Goal: Task Accomplishment & Management: Complete application form

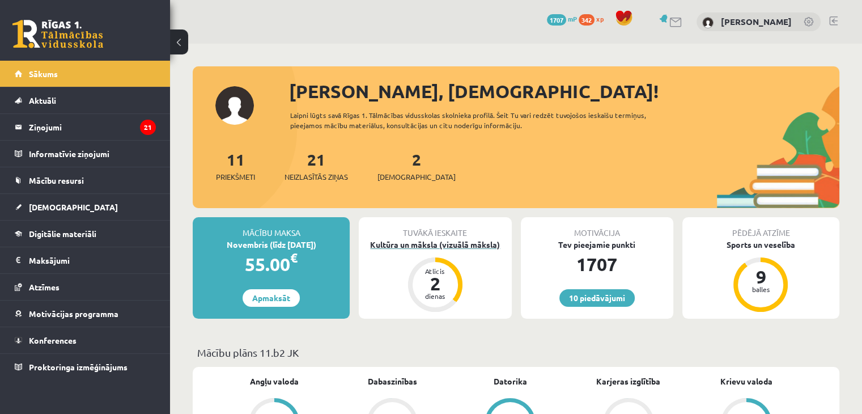
click at [416, 248] on div "Kultūra un māksla (vizuālā māksla)" at bounding box center [435, 245] width 153 height 12
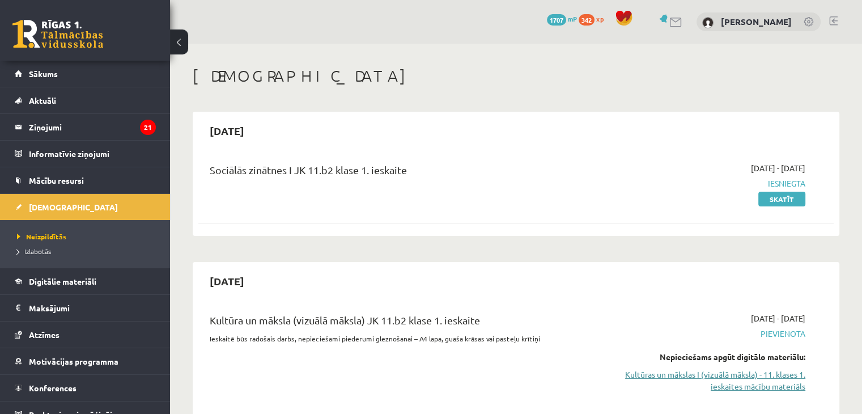
click at [719, 382] on link "Kultūras un mākslas I (vizuālā māksla) - 11. klases 1. ieskaites mācību materiā…" at bounding box center [712, 381] width 187 height 24
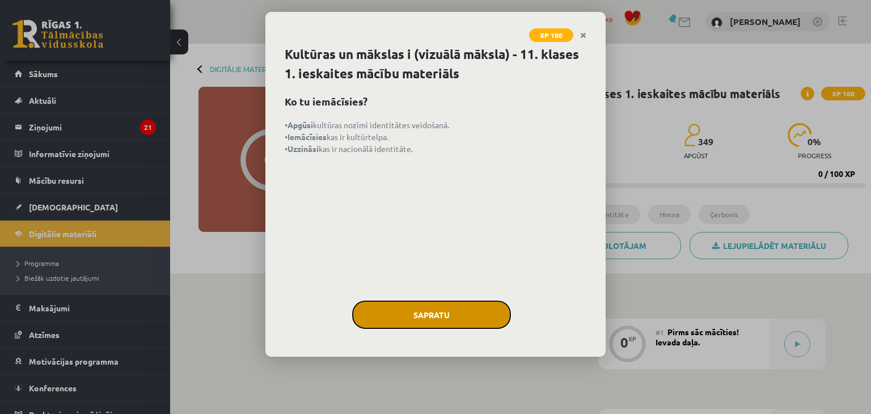
click at [400, 312] on button "Sapratu" at bounding box center [431, 315] width 159 height 28
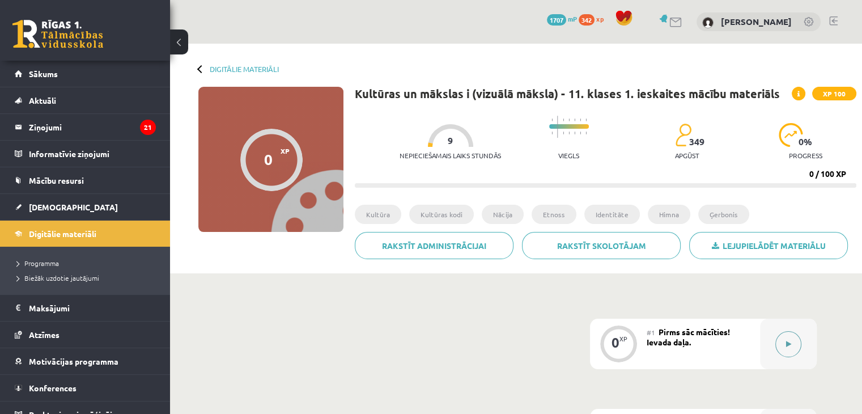
click at [776, 345] on button at bounding box center [789, 344] width 26 height 26
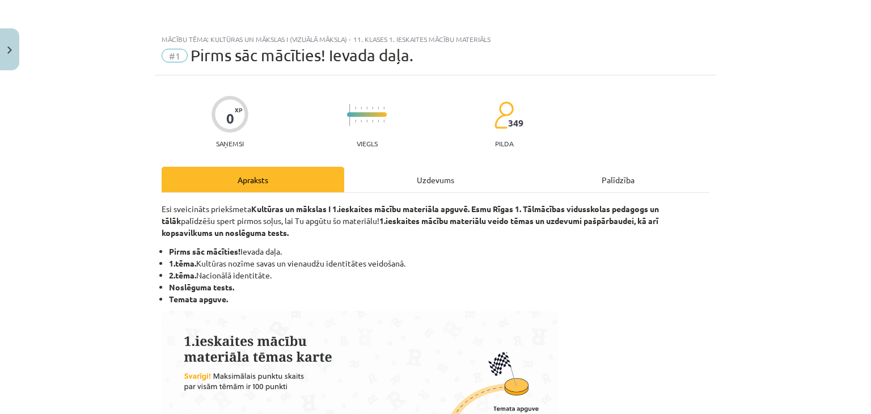
click at [446, 184] on div "Uzdevums" at bounding box center [435, 180] width 183 height 26
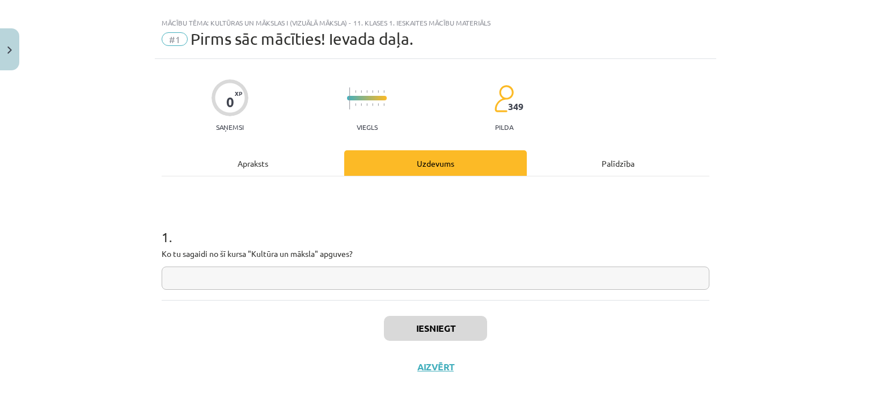
click at [336, 278] on input "text" at bounding box center [436, 278] width 548 height 23
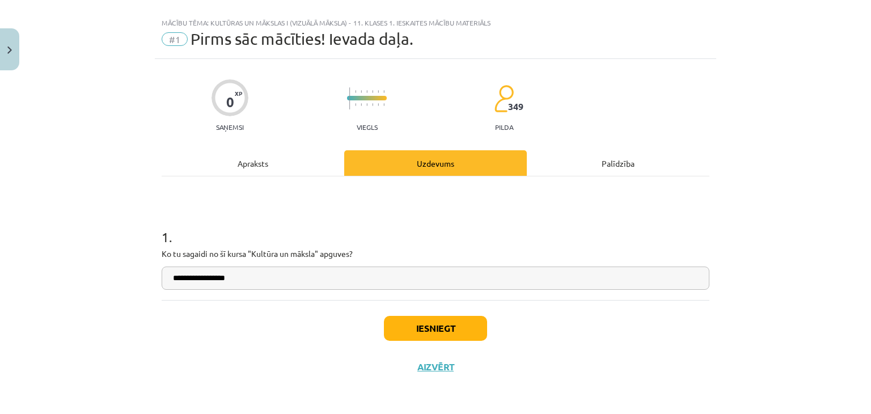
type input "**********"
click at [387, 333] on button "Iesniegt" at bounding box center [435, 328] width 103 height 25
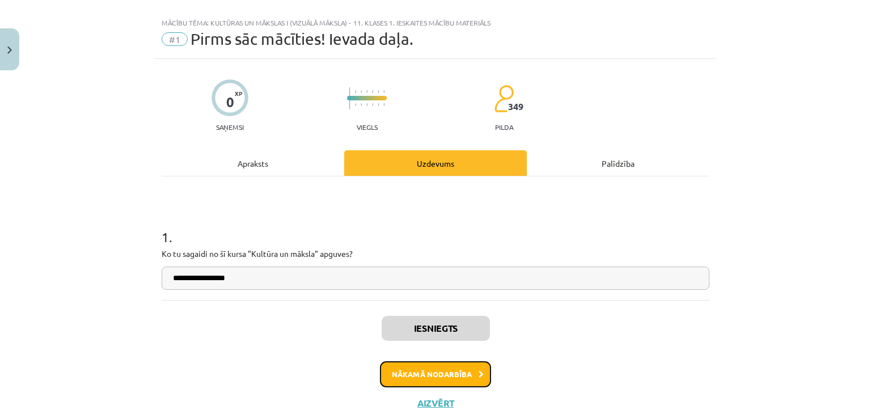
click at [447, 375] on button "Nākamā nodarbība" at bounding box center [435, 374] width 111 height 26
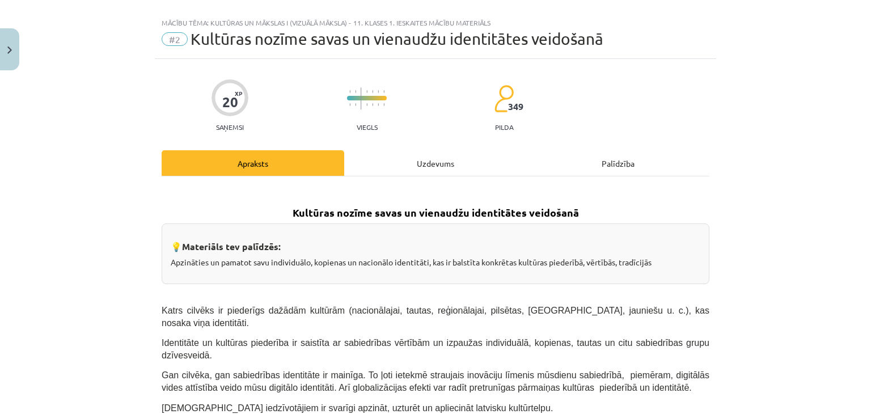
scroll to position [28, 0]
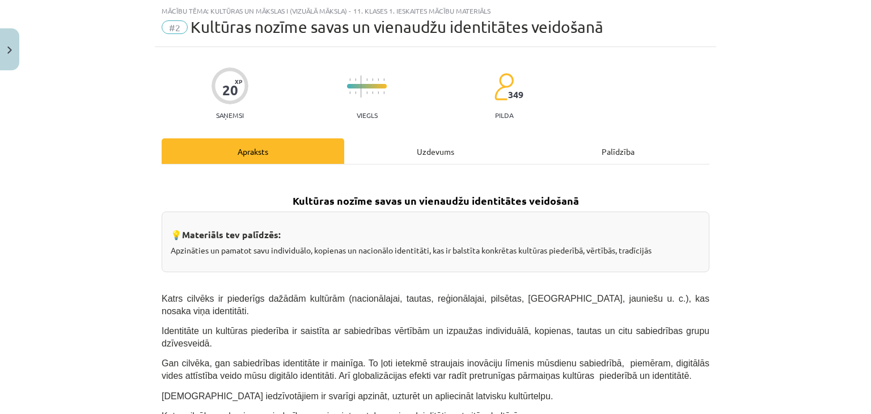
click at [422, 139] on div "Uzdevums" at bounding box center [435, 151] width 183 height 26
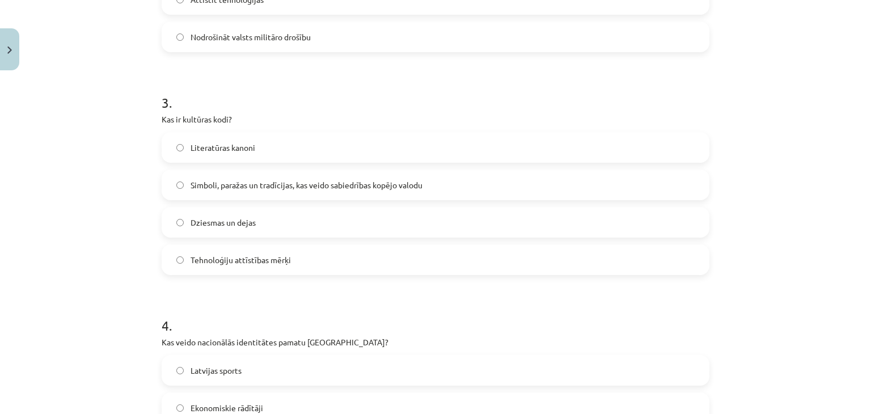
scroll to position [812, 0]
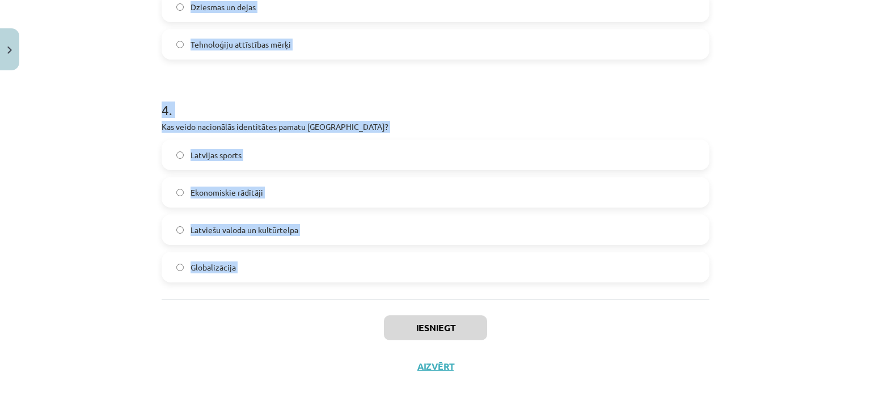
drag, startPoint x: 147, startPoint y: 235, endPoint x: 282, endPoint y: 310, distance: 154.6
click at [282, 310] on div "Mācību tēma: Kultūras un mākslas i (vizuālā māksla) - 11. klases 1. ieskaites m…" at bounding box center [435, 207] width 871 height 414
copy form "Kas raksturo latviešu valodas lomu Latvijā? Tā ir atļauta tikai akadēmiskajā vi…"
click at [282, 310] on div "Iesniegt Aizvērt" at bounding box center [436, 338] width 548 height 79
drag, startPoint x: 282, startPoint y: 310, endPoint x: 207, endPoint y: 15, distance: 303.8
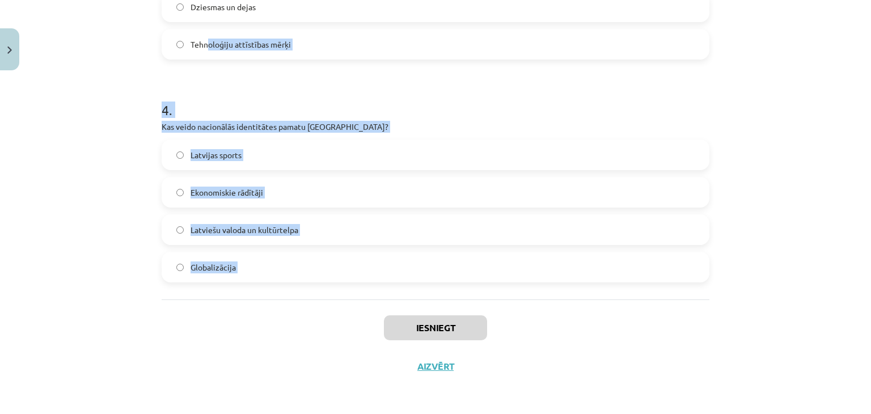
click at [106, 71] on div "Mācību tēma: Kultūras un mākslas i (vizuālā māksla) - 11. klases 1. ieskaites m…" at bounding box center [435, 207] width 871 height 414
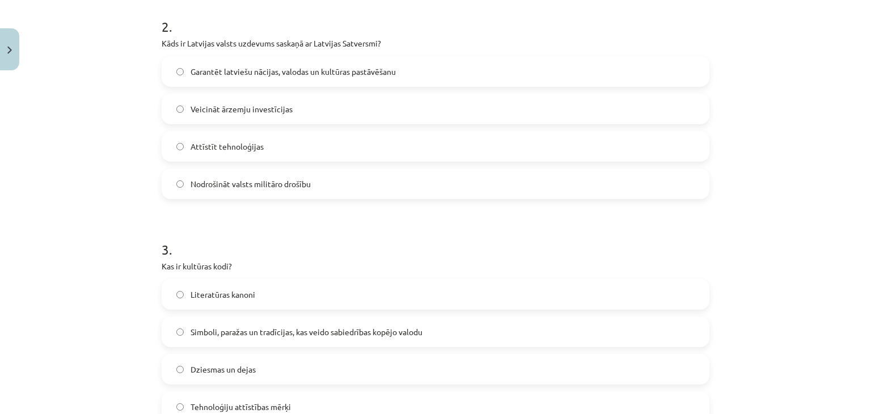
scroll to position [88, 0]
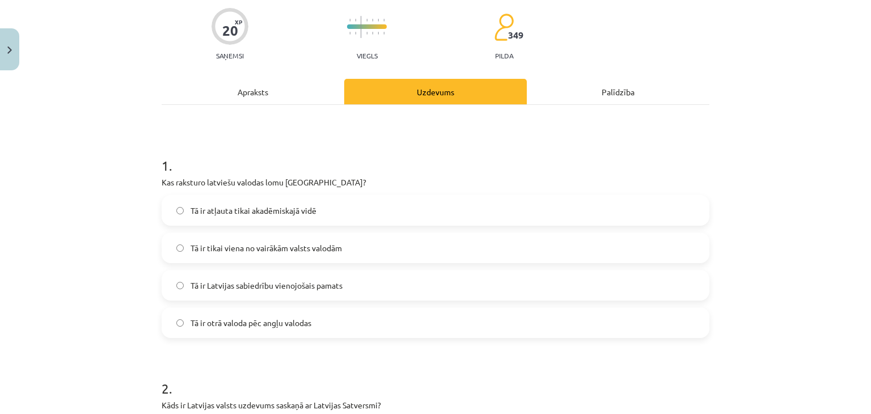
click at [320, 290] on span "Tā ir Latvijas sabiedrību vienojošais pamats" at bounding box center [267, 286] width 152 height 12
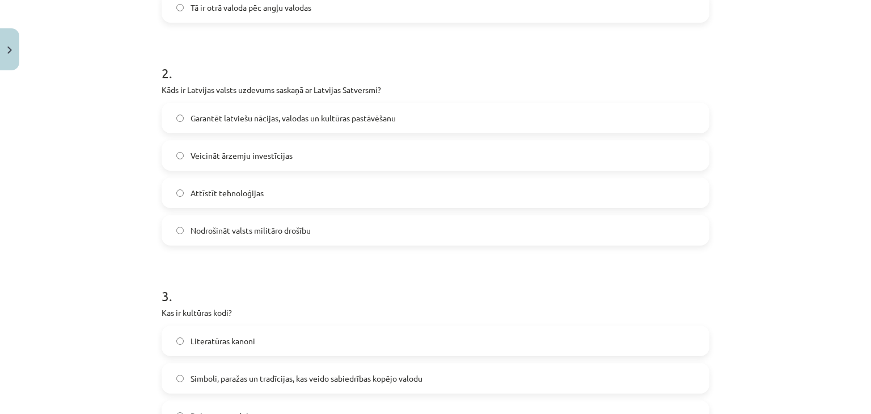
scroll to position [406, 0]
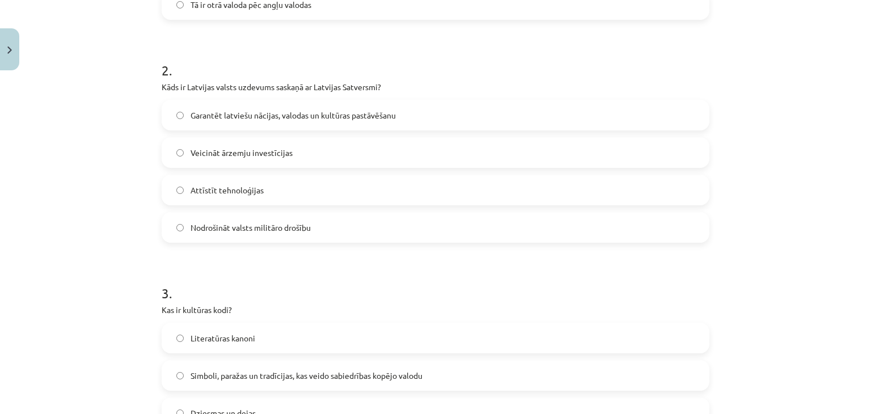
click at [234, 111] on span "Garantēt latviešu nācijas, valodas un kultūras pastāvēšanu" at bounding box center [293, 115] width 205 height 12
click at [222, 382] on label "Simboli, paražas un tradīcijas, kas veido sabiedrības kopējo valodu" at bounding box center [436, 375] width 546 height 28
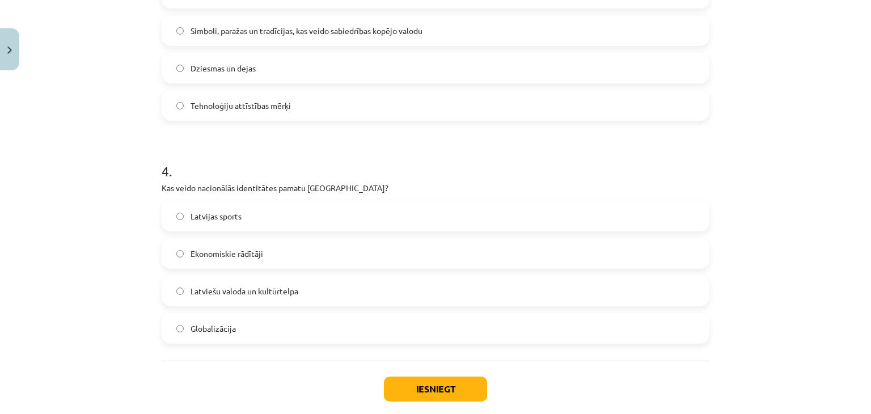
scroll to position [775, 0]
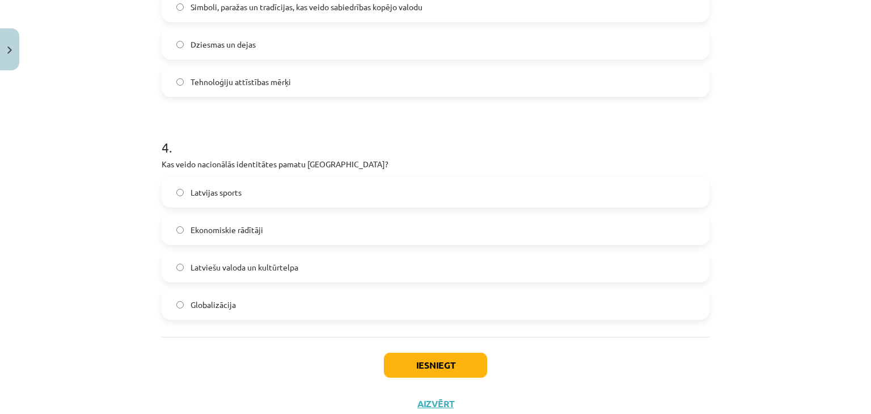
click at [274, 257] on label "Latviešu valoda un kultūrtelpa" at bounding box center [436, 267] width 546 height 28
click at [424, 377] on button "Iesniegt" at bounding box center [435, 365] width 103 height 25
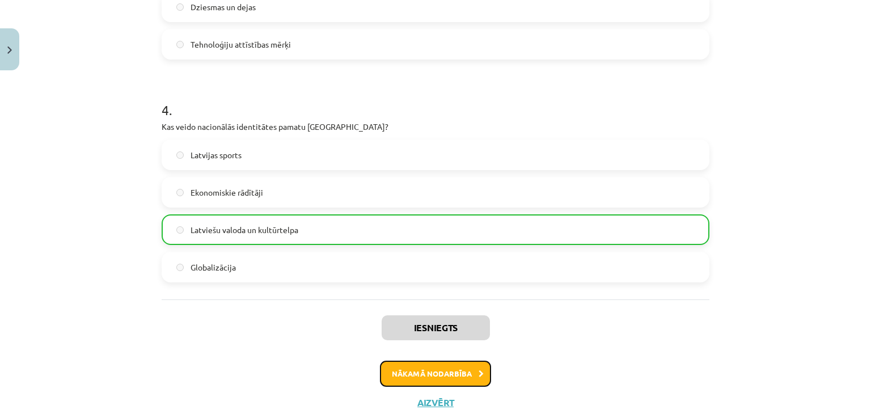
click at [481, 382] on button "Nākamā nodarbība" at bounding box center [435, 374] width 111 height 26
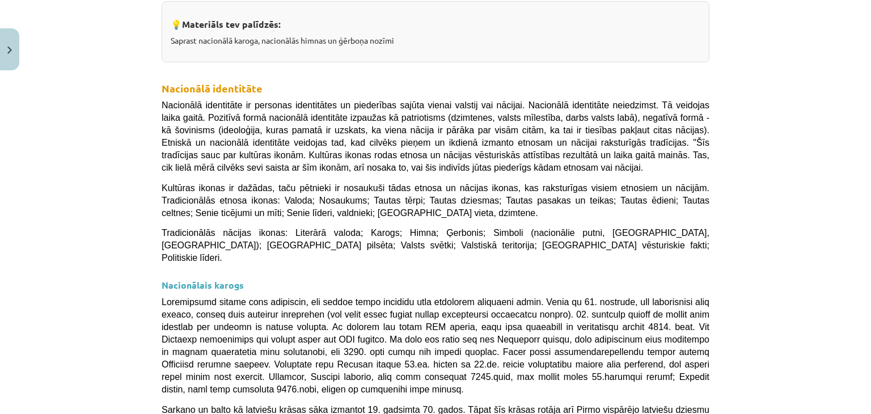
scroll to position [28, 0]
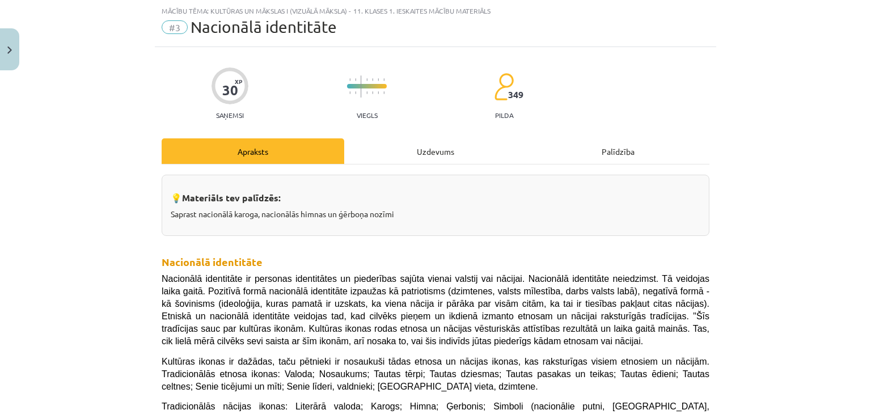
click at [421, 153] on div "Uzdevums" at bounding box center [435, 151] width 183 height 26
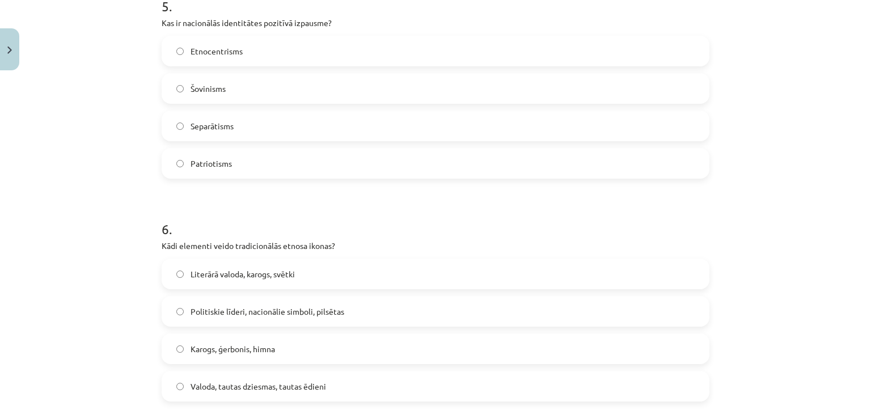
scroll to position [1257, 0]
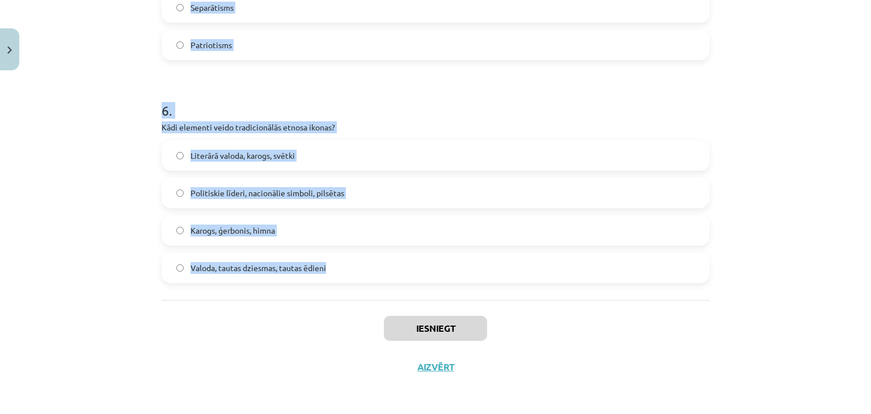
drag, startPoint x: 156, startPoint y: 243, endPoint x: 365, endPoint y: 274, distance: 211.1
copy form "Kad Latvijas sarkanbaltsarkanais karogs pirmo reizi kļuva par nacionālās apziņa…"
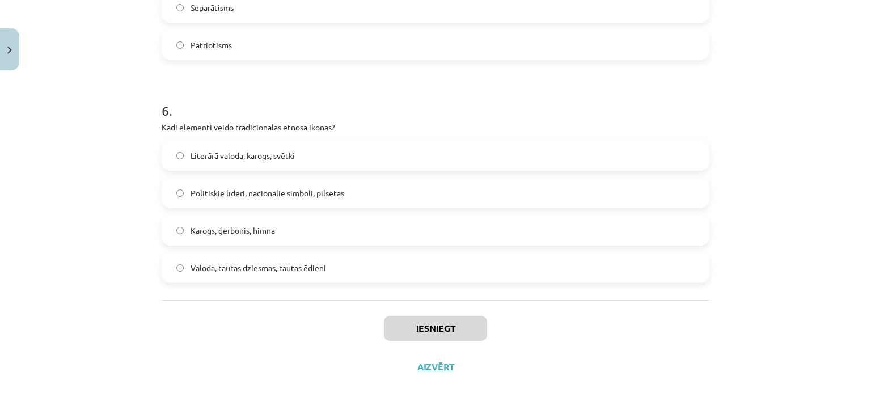
click at [329, 328] on div "Iesniegt Aizvērt" at bounding box center [436, 339] width 548 height 79
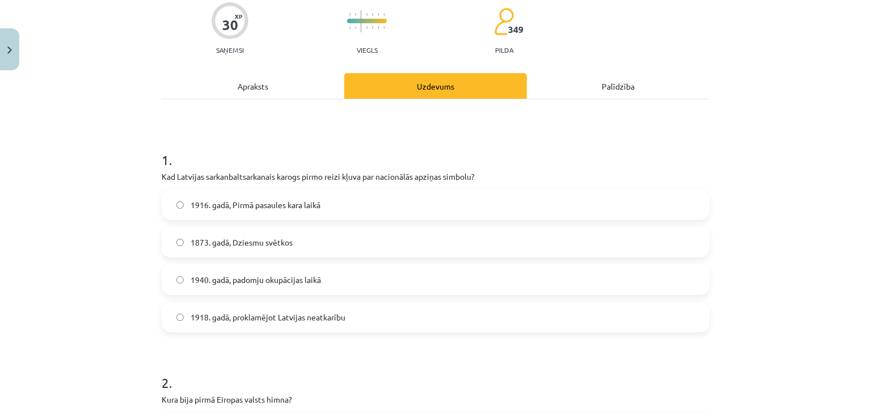
scroll to position [98, 0]
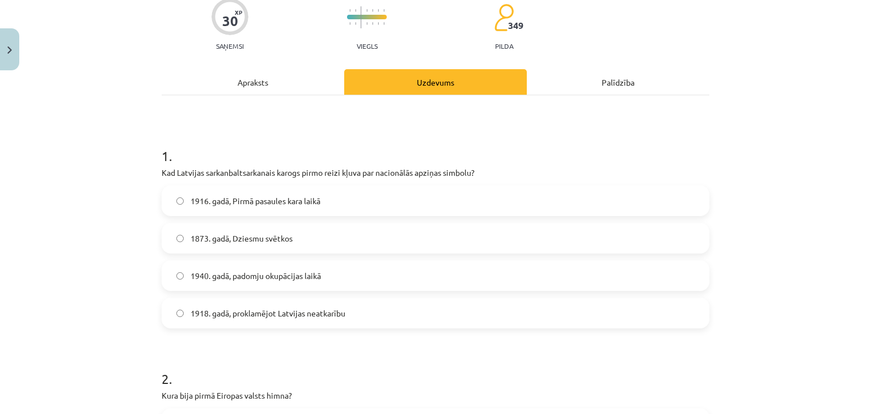
click at [297, 302] on label "1918. gadā, proklamējot Latvijas neatkarību" at bounding box center [436, 313] width 546 height 28
click at [593, 286] on label "1940. gadā, padomju okupācijas laikā" at bounding box center [436, 275] width 546 height 28
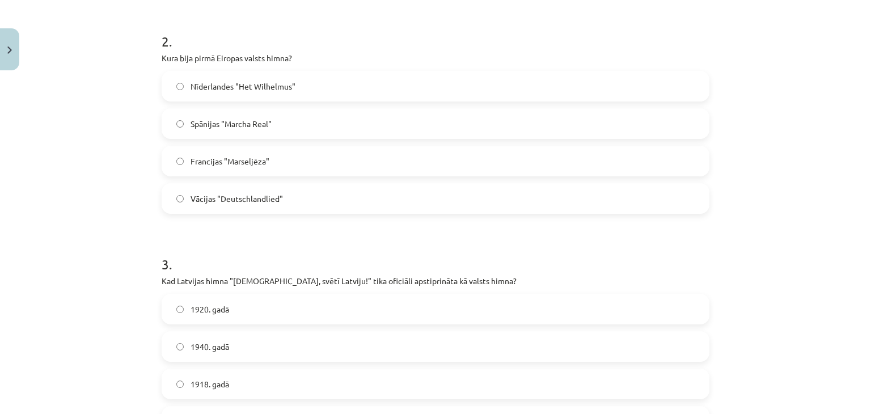
scroll to position [431, 0]
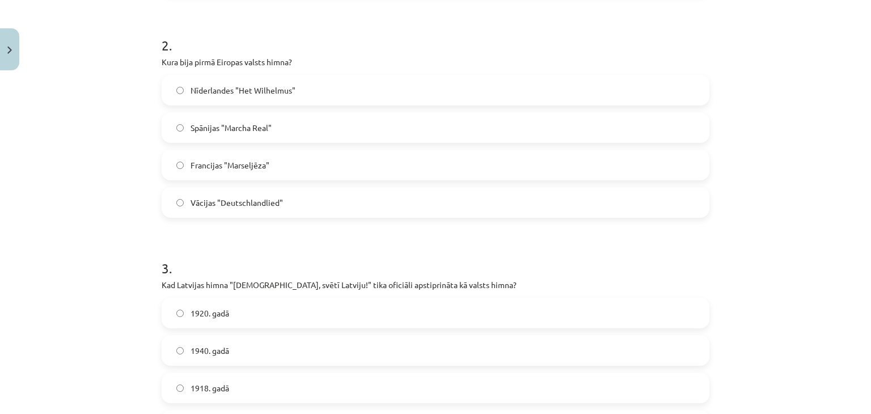
click at [231, 88] on span "Nīderlandes "Het Wilhelmus"" at bounding box center [243, 90] width 105 height 12
click at [252, 314] on label "1920. gadā" at bounding box center [436, 313] width 546 height 28
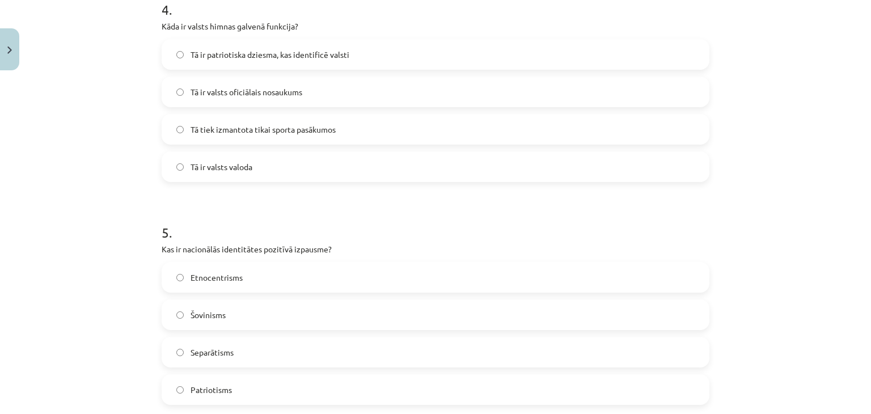
scroll to position [911, 0]
click at [265, 57] on span "Tā ir patriotiska dziesma, kas identificē valsti" at bounding box center [270, 56] width 159 height 12
click at [209, 386] on span "Patriotisms" at bounding box center [211, 392] width 41 height 12
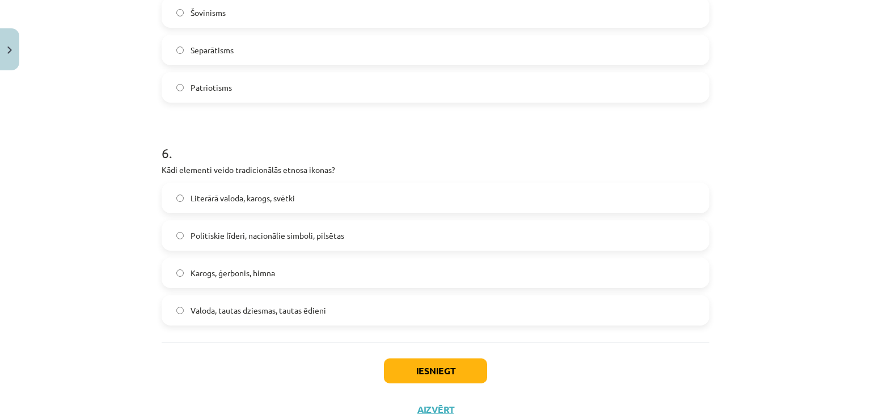
scroll to position [1257, 0]
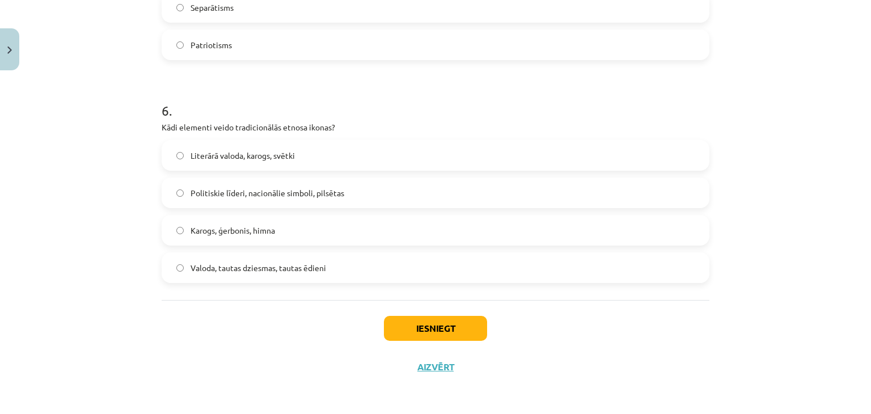
click at [433, 273] on label "Valoda, tautas dziesmas, tautas ēdieni" at bounding box center [436, 267] width 546 height 28
click at [447, 339] on button "Iesniegt" at bounding box center [435, 328] width 103 height 25
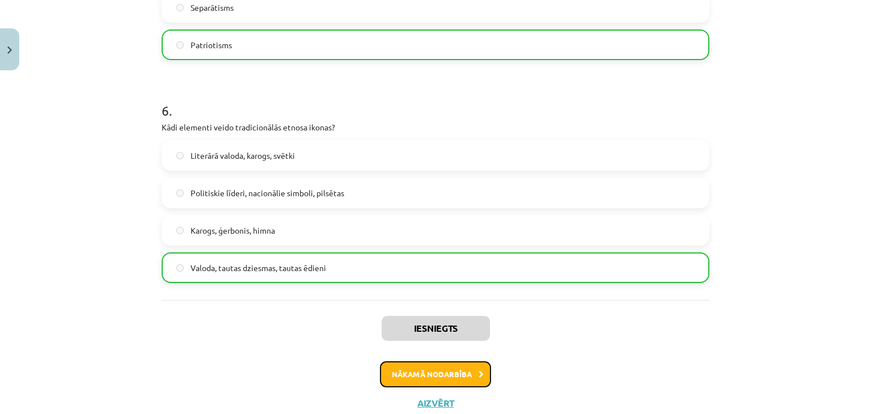
click at [435, 371] on button "Nākamā nodarbība" at bounding box center [435, 374] width 111 height 26
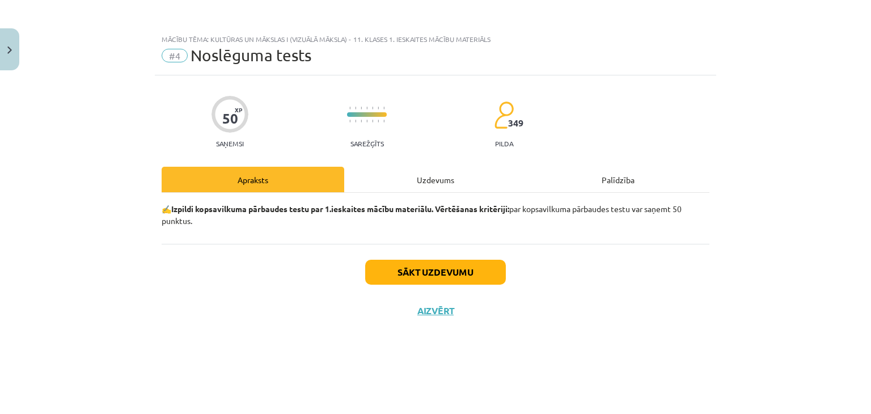
scroll to position [0, 0]
click at [400, 269] on button "Sākt uzdevumu" at bounding box center [435, 272] width 141 height 25
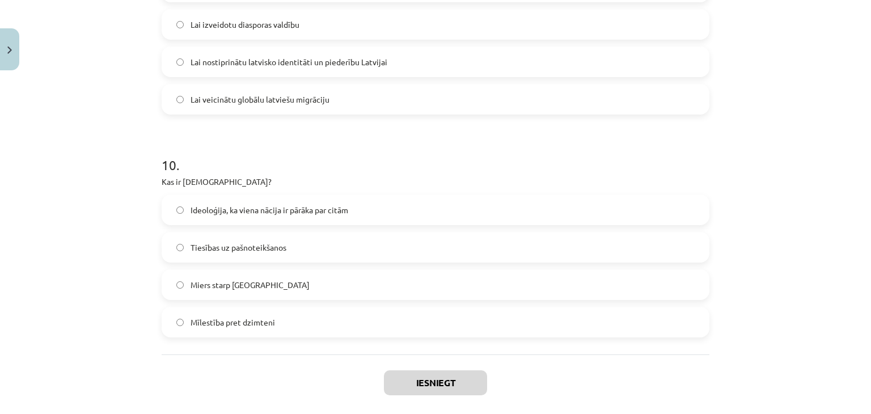
scroll to position [2149, 0]
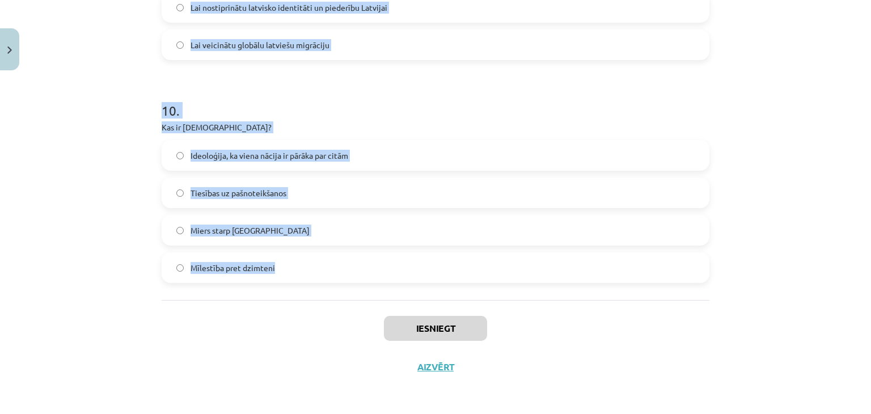
drag, startPoint x: 154, startPoint y: 269, endPoint x: 331, endPoint y: 272, distance: 177.0
copy form "Kas ir heraldika? Pētniecība par politiskajiem simboliem Zinātne, kas pēta ģerb…"
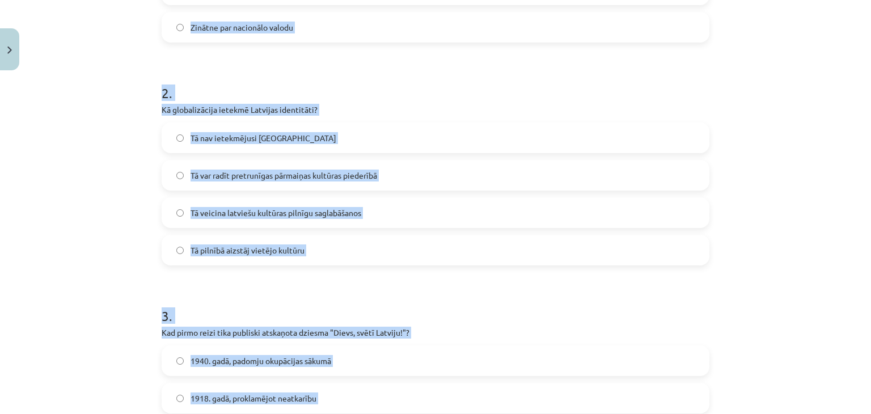
scroll to position [339, 0]
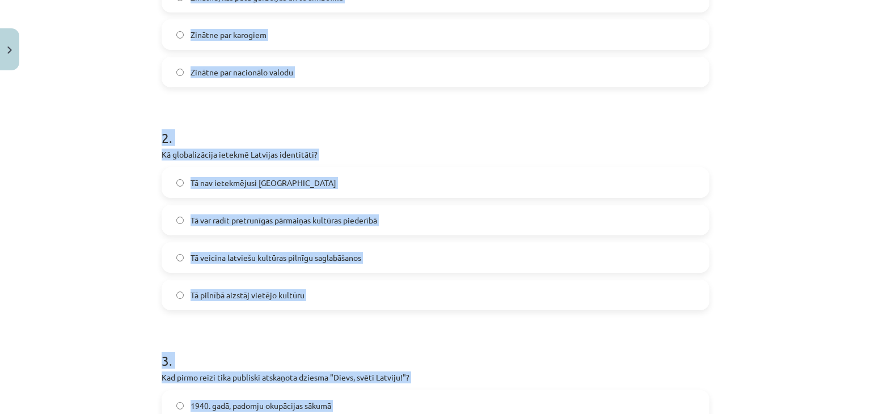
click at [767, 123] on div "Mācību tēma: Kultūras un mākslas i (vizuālā māksla) - 11. klases 1. ieskaites m…" at bounding box center [435, 207] width 871 height 414
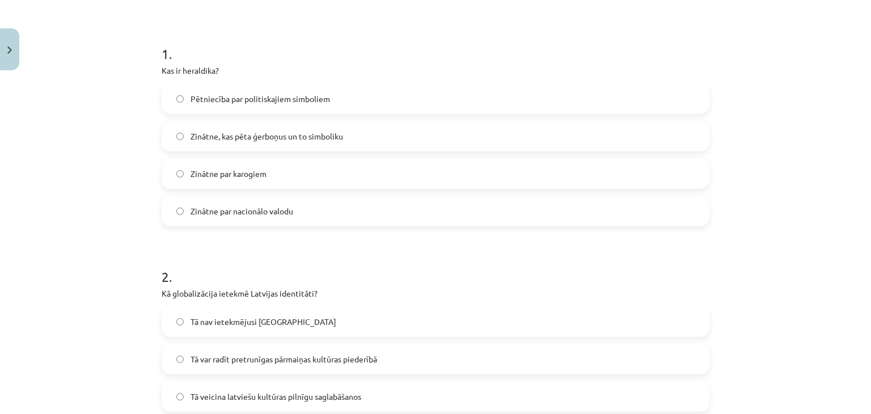
scroll to position [197, 0]
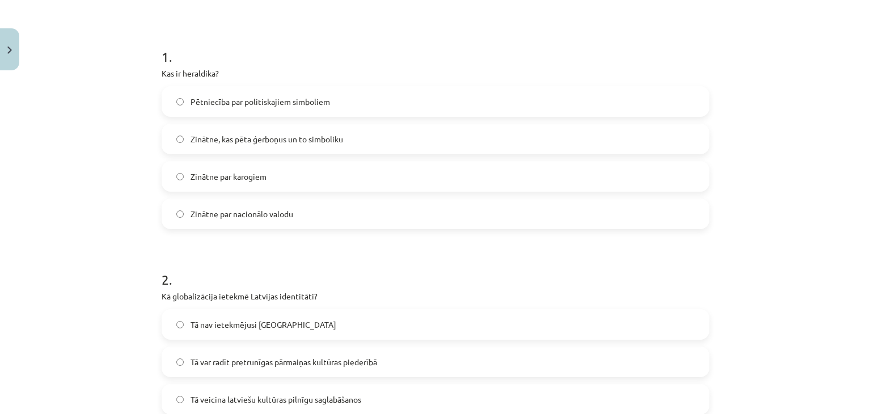
click at [649, 145] on label "Zinātne, kas pēta ģerboņus un to simboliku" at bounding box center [436, 139] width 546 height 28
click at [861, 122] on div "Mācību tēma: Kultūras un mākslas i (vizuālā māksla) - 11. klases 1. ieskaites m…" at bounding box center [435, 207] width 871 height 414
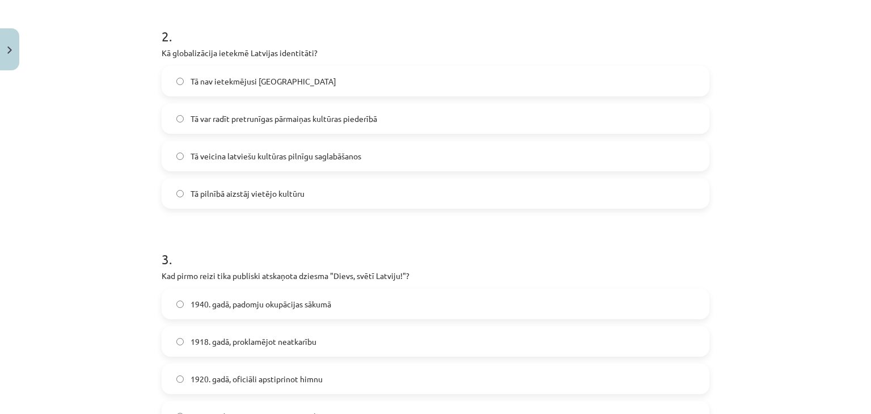
scroll to position [437, 0]
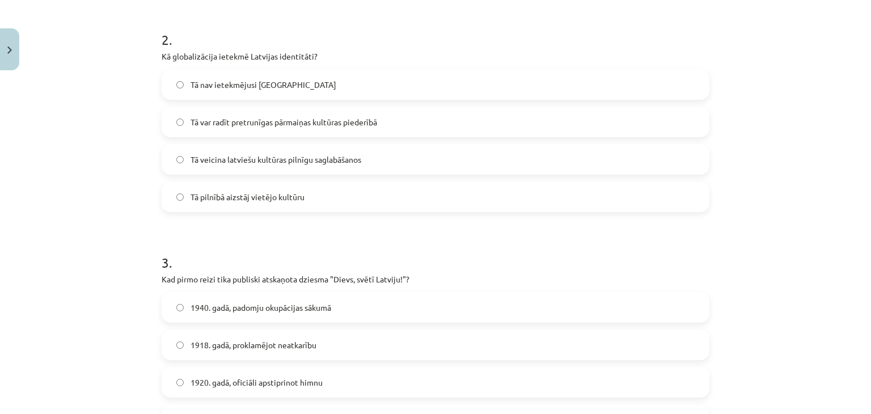
click at [218, 120] on span "Tā var radīt pretrunīgas pārmaiņas kultūras piederībā" at bounding box center [284, 122] width 187 height 12
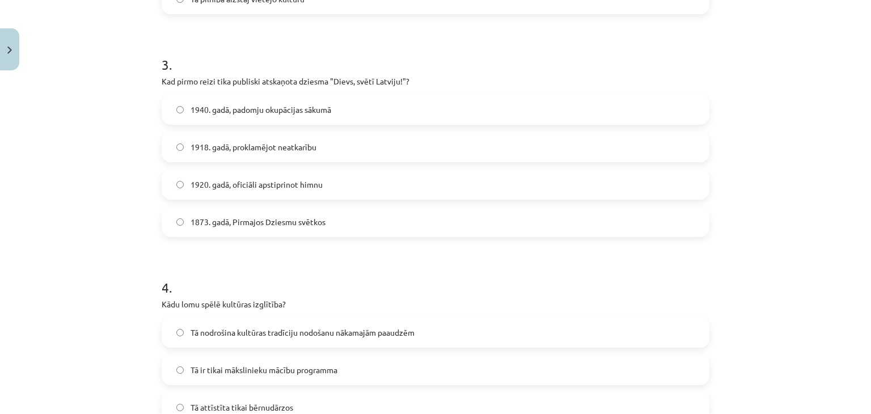
scroll to position [640, 0]
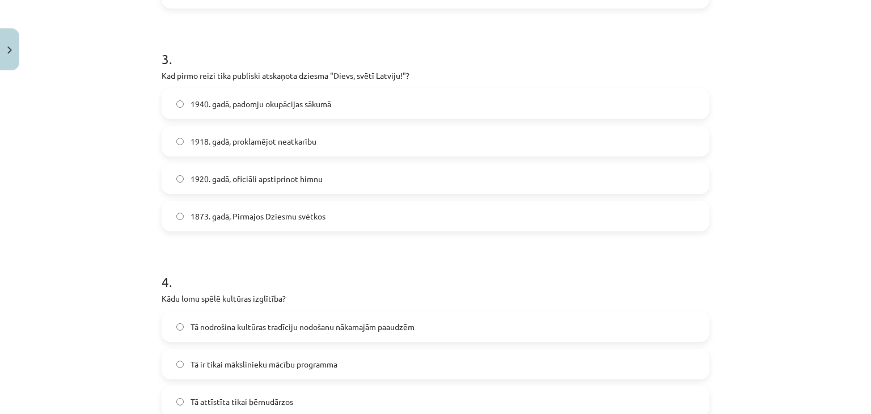
click at [667, 208] on label "1873. gadā, Pirmajos Dziesmu svētkos" at bounding box center [436, 216] width 546 height 28
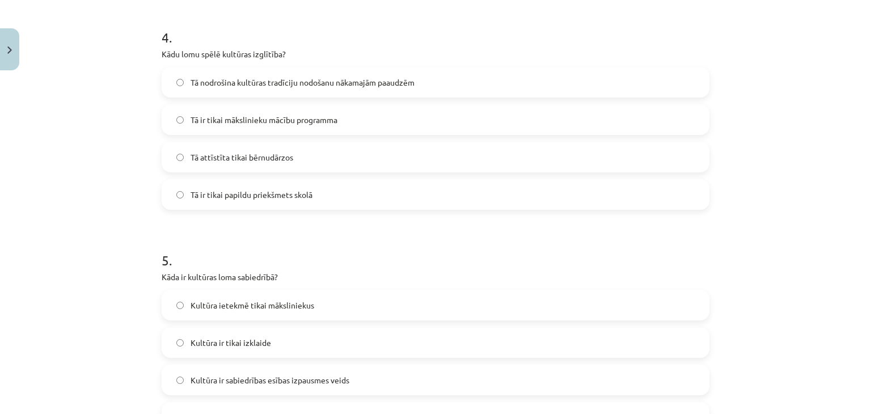
scroll to position [878, 0]
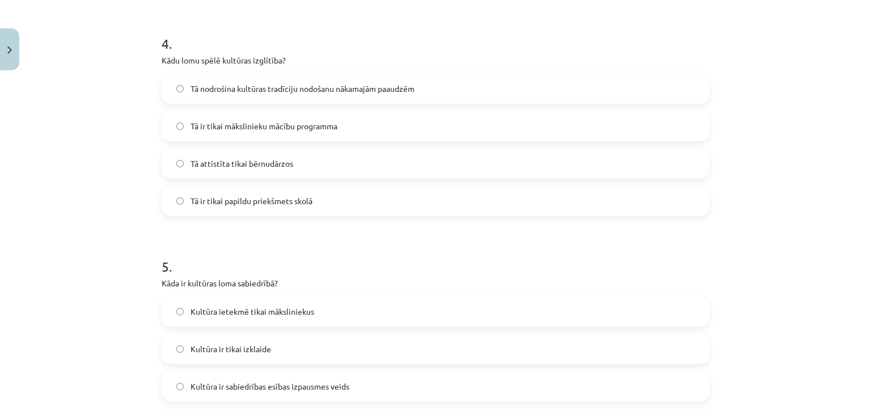
click at [178, 99] on label "Tā nodrošina kultūras tradīciju nodošanu nākamajām paaudzēm" at bounding box center [436, 88] width 546 height 28
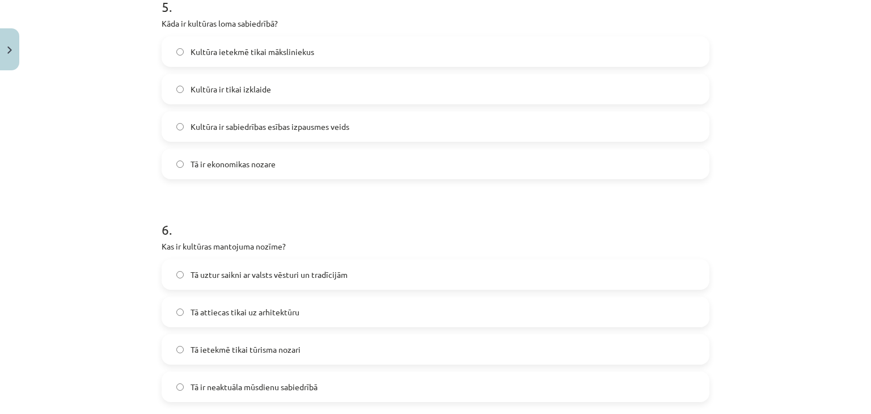
scroll to position [1138, 0]
click at [208, 122] on span "Kultūra ir sabiedrības esības izpausmes veids" at bounding box center [270, 127] width 159 height 12
click at [378, 270] on label "Tā uztur saikni ar valsts vēsturi un tradīcijām" at bounding box center [436, 274] width 546 height 28
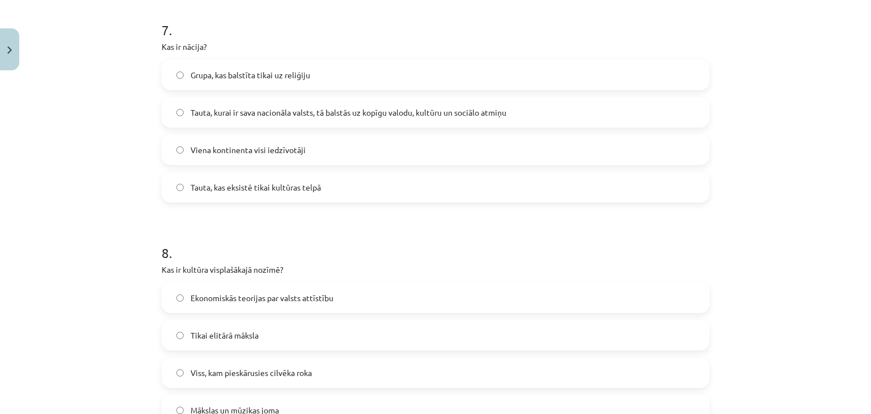
scroll to position [1572, 0]
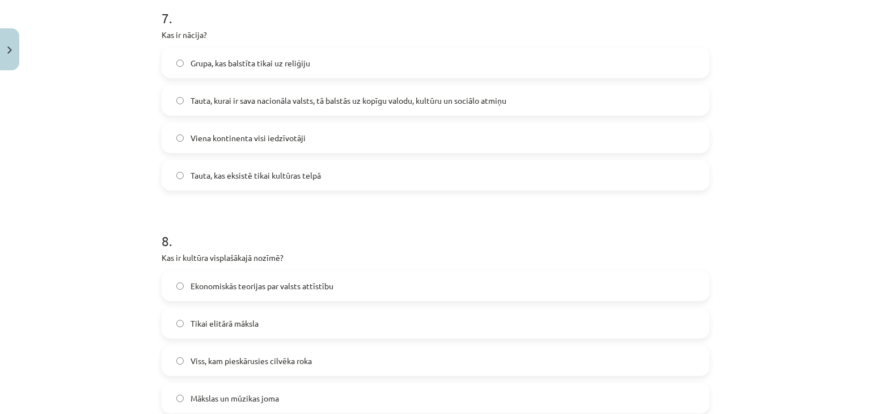
click at [367, 103] on span "Tauta, kurai ir sava nacionāla valsts, tā balstās uz kopīgu valodu, kultūru un …" at bounding box center [349, 101] width 316 height 12
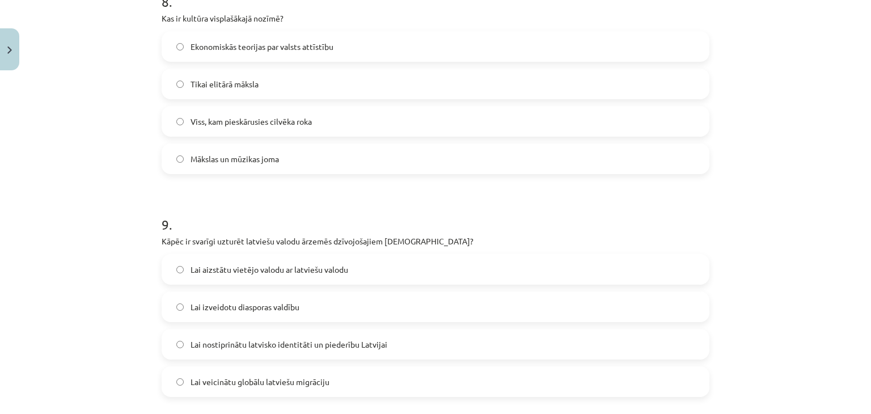
scroll to position [1808, 0]
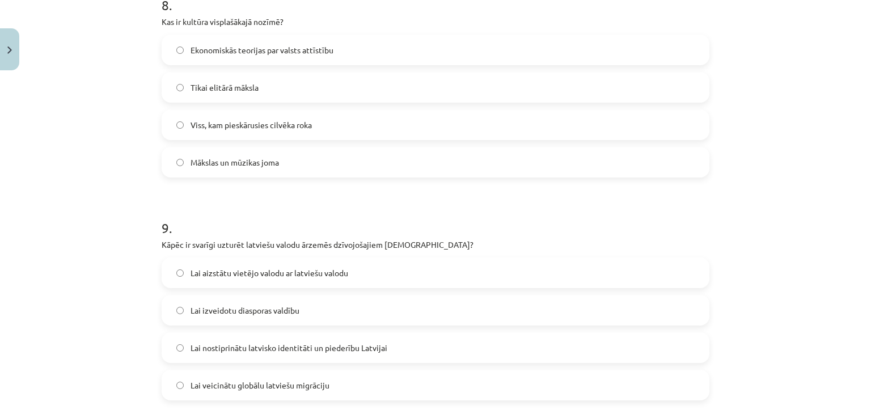
click at [208, 124] on span "Viss, kam pieskārusies cilvēka roka" at bounding box center [251, 125] width 121 height 12
click at [441, 348] on label "Lai nostiprinātu latvisko identitāti un piederību Latvijai" at bounding box center [436, 347] width 546 height 28
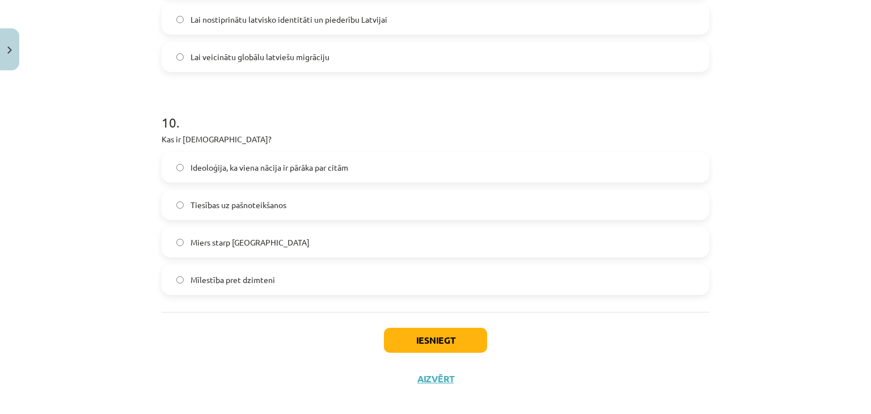
scroll to position [2149, 0]
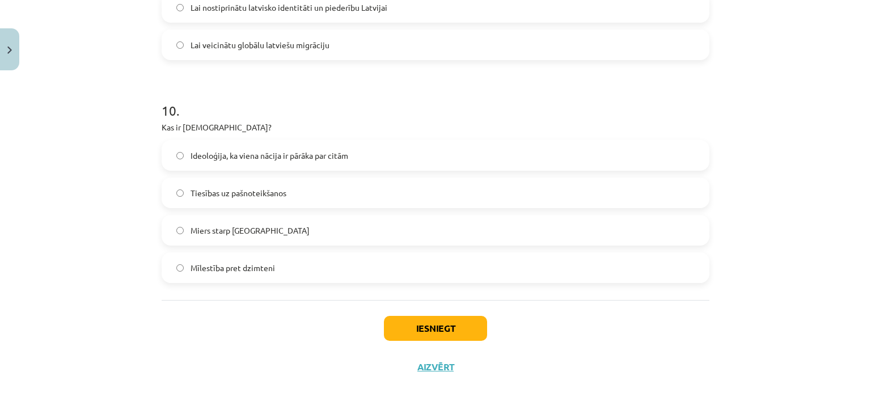
click at [252, 164] on label "Ideoloģija, ka viena nācija ir pārāka par citām" at bounding box center [436, 155] width 546 height 28
click at [399, 323] on button "Iesniegt" at bounding box center [435, 328] width 103 height 25
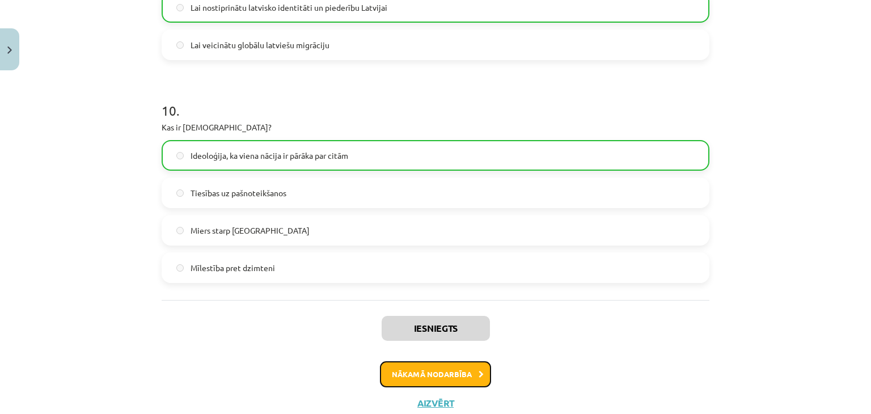
click at [435, 378] on button "Nākamā nodarbība" at bounding box center [435, 374] width 111 height 26
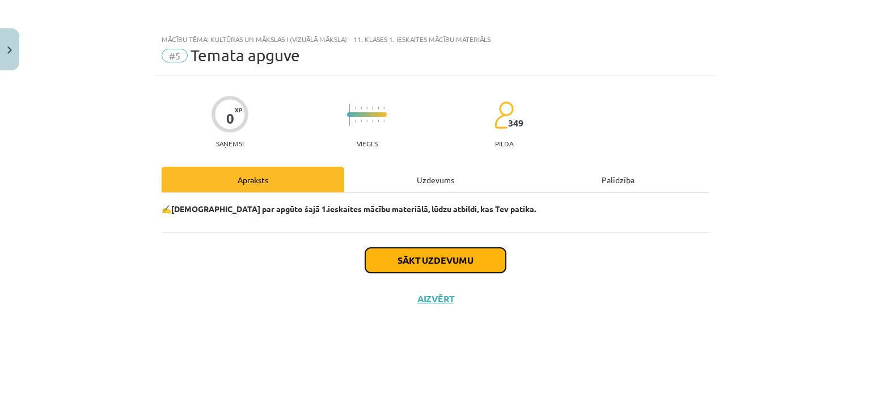
click at [443, 261] on button "Sākt uzdevumu" at bounding box center [435, 260] width 141 height 25
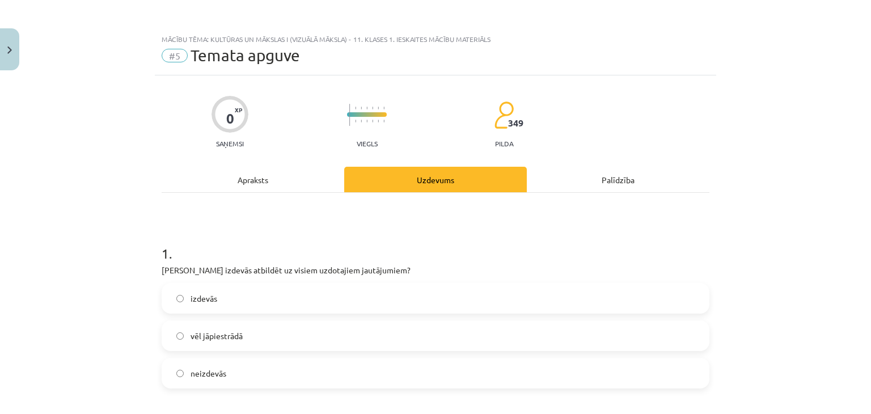
click at [287, 305] on label "izdevās" at bounding box center [436, 298] width 546 height 28
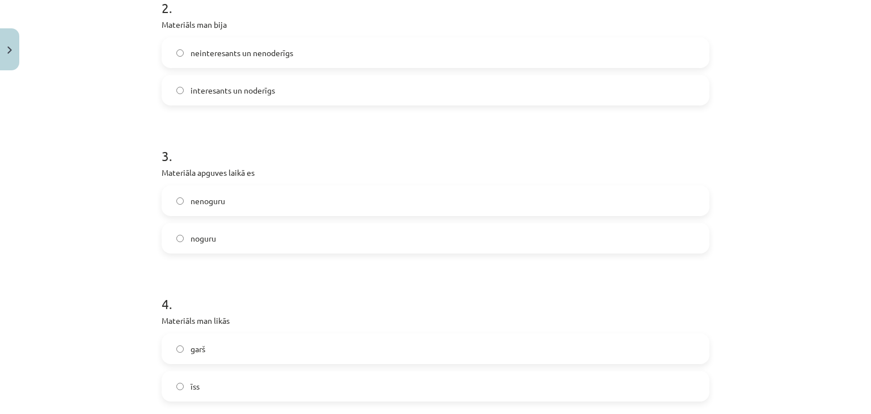
scroll to position [432, 0]
click at [568, 92] on label "interesants un noderīgs" at bounding box center [436, 89] width 546 height 28
click at [414, 204] on label "nenoguru" at bounding box center [436, 199] width 546 height 28
click at [339, 382] on label "īss" at bounding box center [436, 385] width 546 height 28
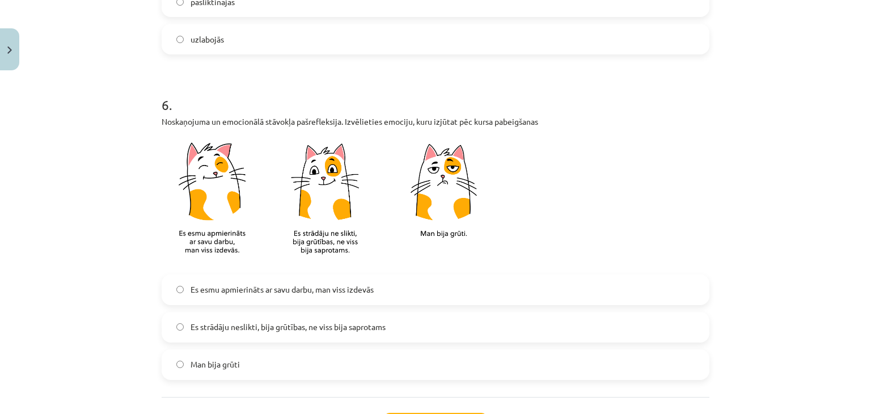
scroll to position [929, 0]
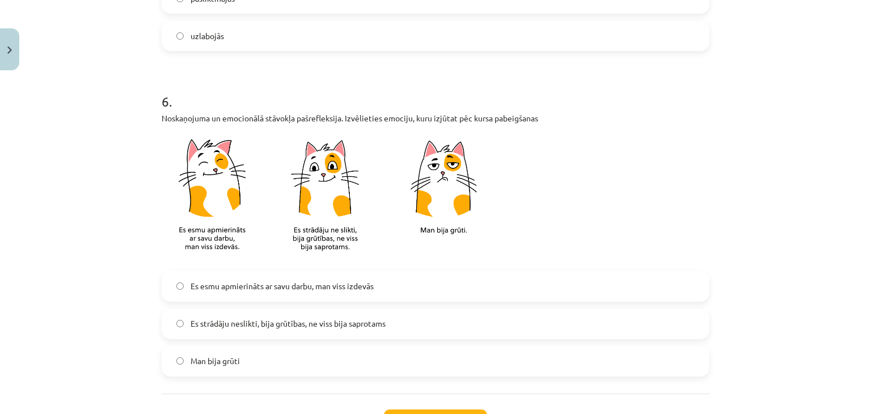
click at [598, 45] on label "uzlabojās" at bounding box center [436, 36] width 546 height 28
click at [423, 281] on label "Es esmu apmierināts ar savu darbu, man viss izdevās" at bounding box center [436, 286] width 546 height 28
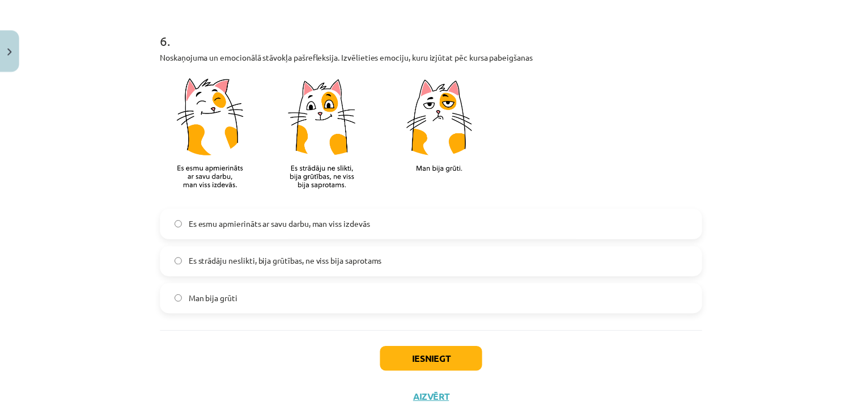
scroll to position [1023, 0]
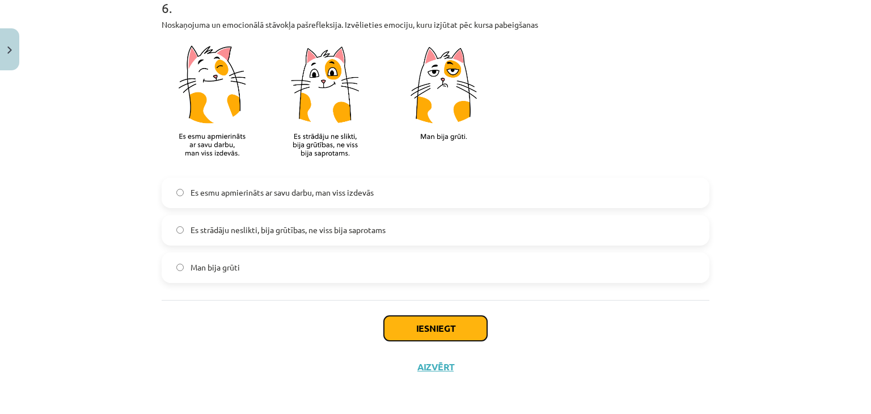
click at [426, 320] on button "Iesniegt" at bounding box center [435, 328] width 103 height 25
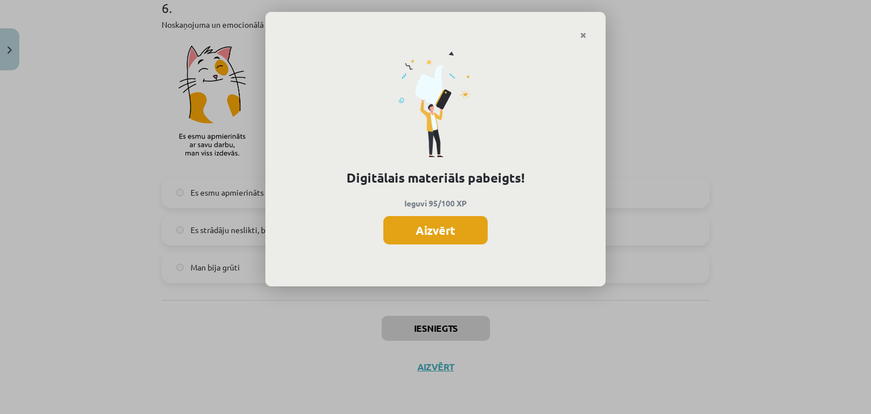
click at [437, 234] on button "Aizvērt" at bounding box center [435, 230] width 104 height 28
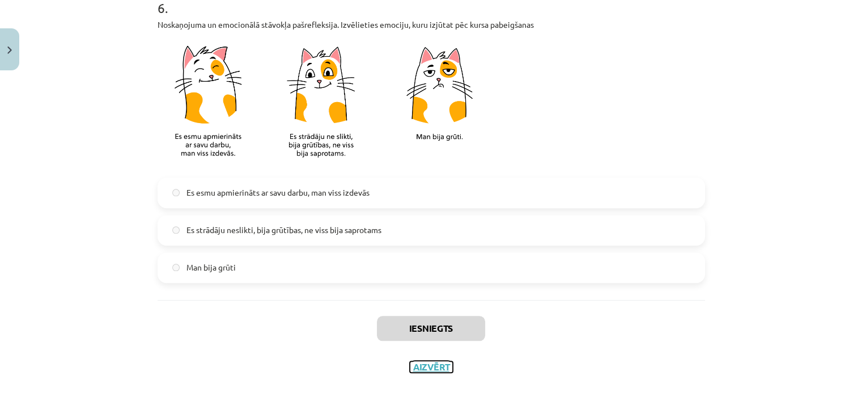
click at [437, 361] on button "Aizvērt" at bounding box center [431, 366] width 43 height 11
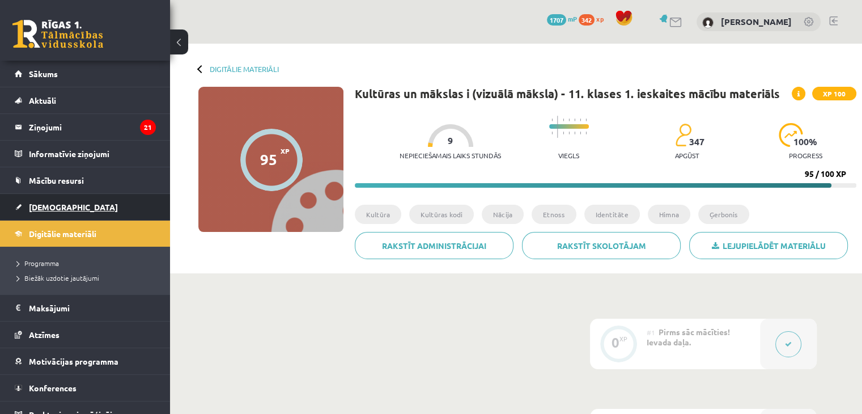
click at [75, 212] on link "[DEMOGRAPHIC_DATA]" at bounding box center [85, 207] width 141 height 26
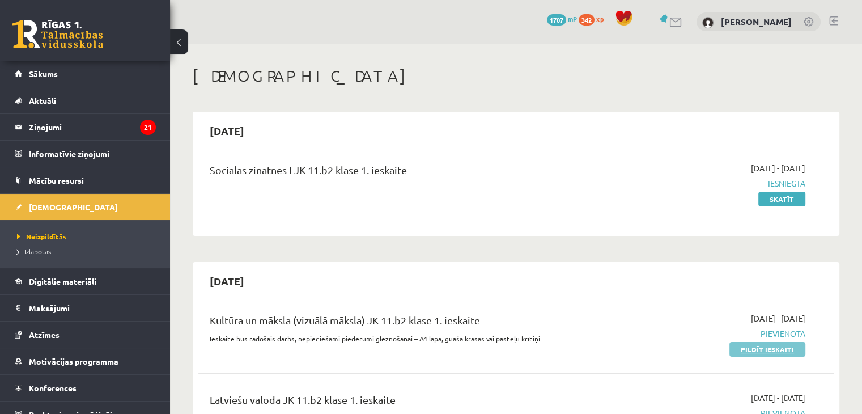
click at [751, 352] on link "Pildīt ieskaiti" at bounding box center [768, 349] width 76 height 15
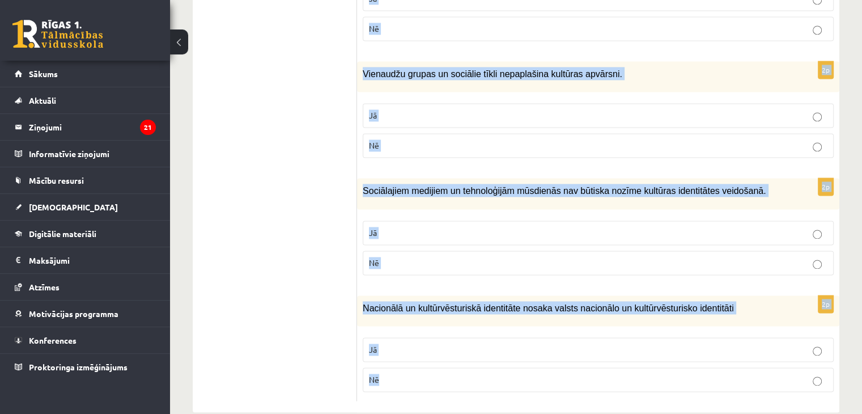
scroll to position [1634, 0]
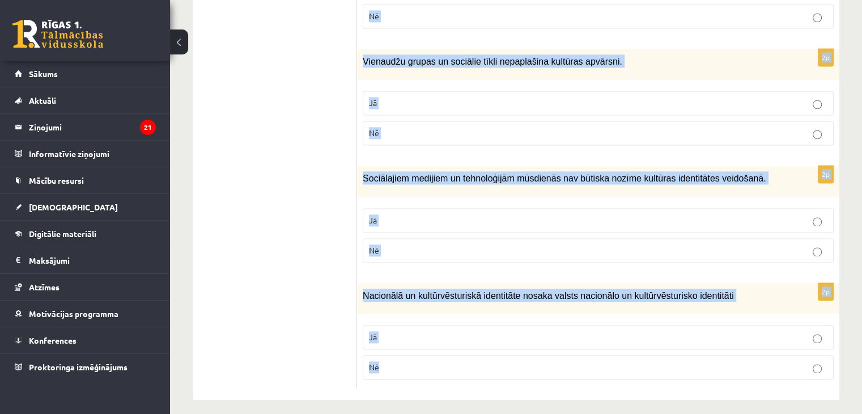
drag, startPoint x: 370, startPoint y: 223, endPoint x: 523, endPoint y: 419, distance: 248.4
copy form "Atzīmē vai apgalvojumi ir patiesi! 2p Kultūrpolitikai ir jāaptver gan augstā mā…"
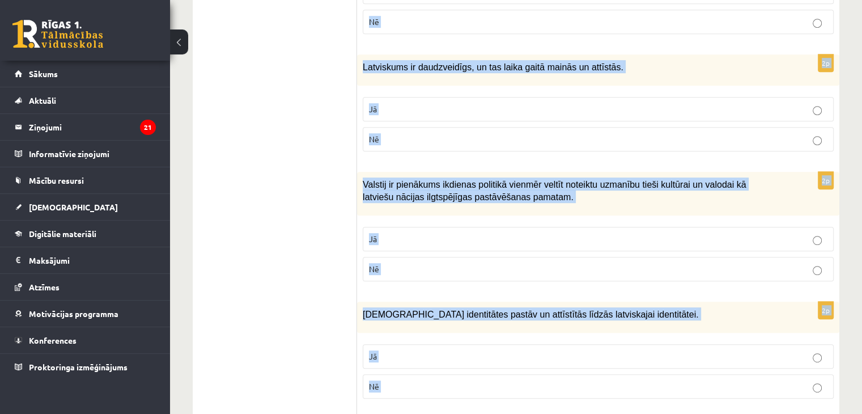
scroll to position [186, 0]
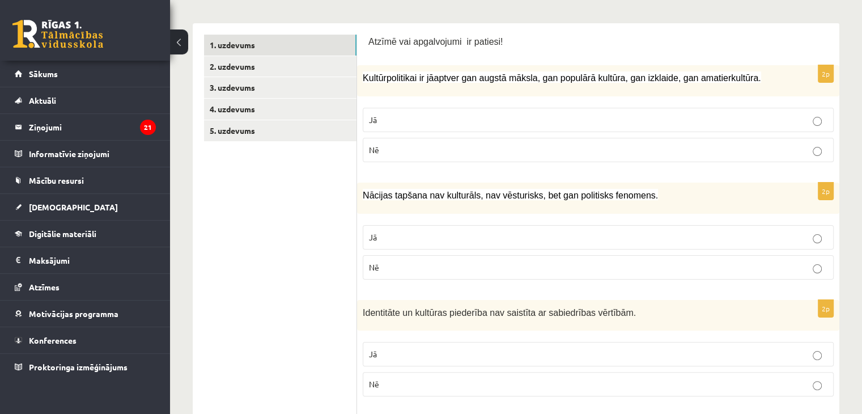
click at [485, 124] on p "Jā" at bounding box center [598, 120] width 459 height 12
click at [447, 262] on p "Nē" at bounding box center [598, 267] width 459 height 12
click at [621, 379] on p "Nē" at bounding box center [598, 384] width 459 height 12
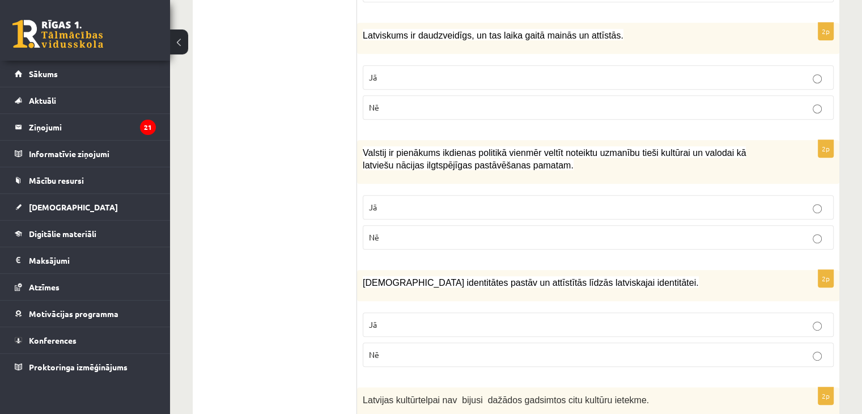
scroll to position [578, 0]
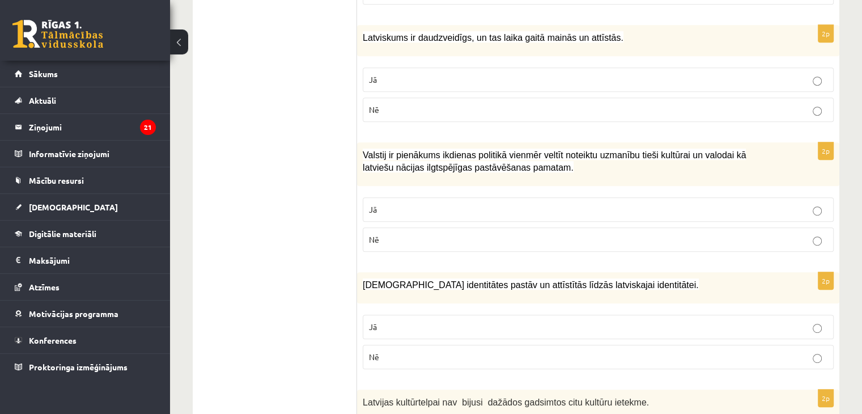
click at [583, 85] on label "Jā" at bounding box center [598, 79] width 471 height 24
click at [816, 204] on p "Jā" at bounding box center [598, 210] width 459 height 12
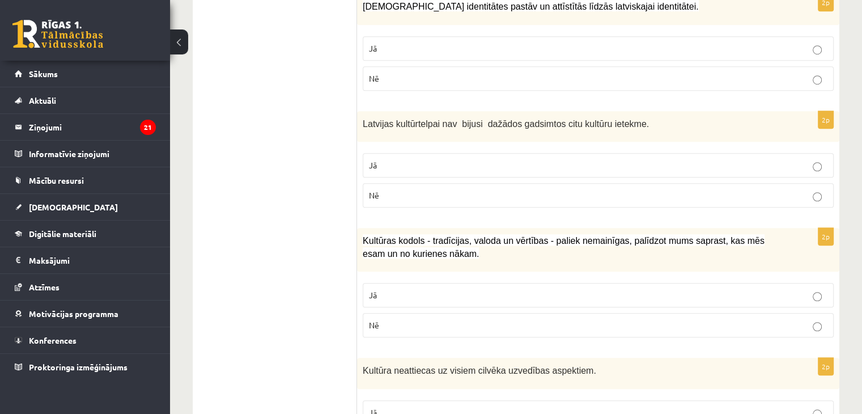
scroll to position [851, 0]
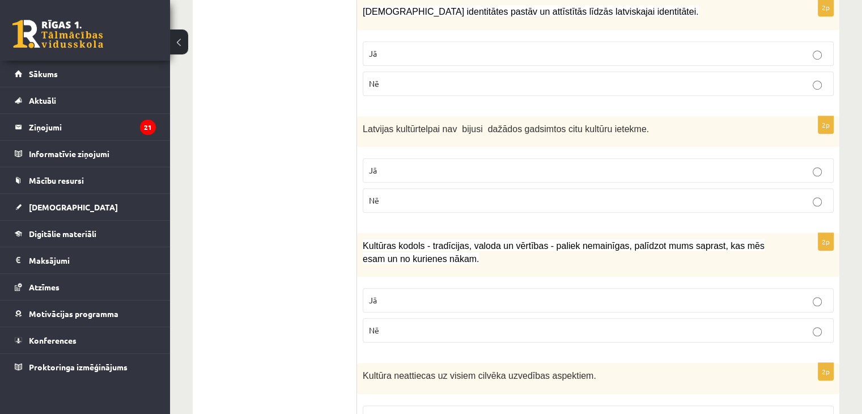
click at [780, 201] on p "Nē" at bounding box center [598, 201] width 459 height 12
click at [726, 60] on label "Jā" at bounding box center [598, 53] width 471 height 24
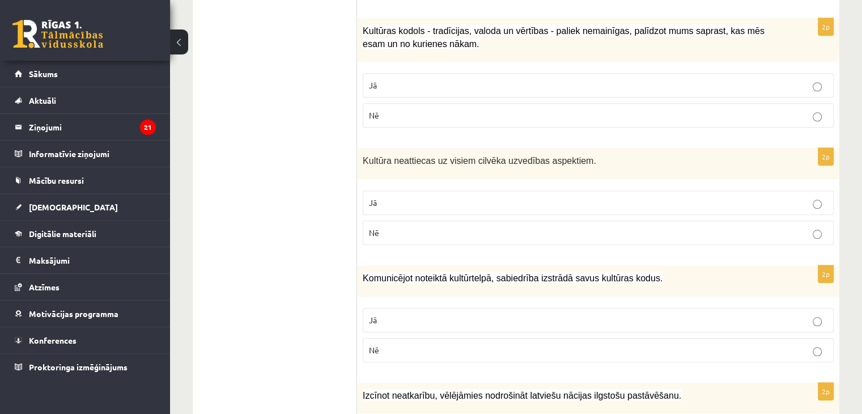
scroll to position [1064, 0]
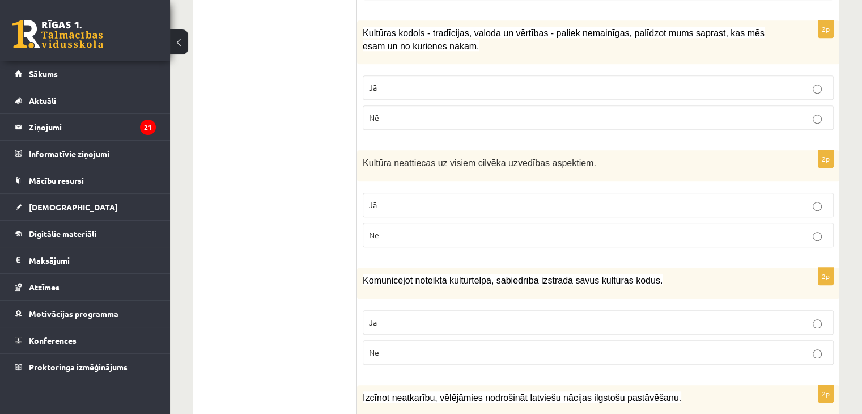
click at [377, 82] on p "Jā" at bounding box center [598, 88] width 459 height 12
click at [480, 316] on p "Jā" at bounding box center [598, 322] width 459 height 12
click at [555, 199] on p "Jā" at bounding box center [598, 205] width 459 height 12
click at [548, 240] on label "Nē" at bounding box center [598, 235] width 471 height 24
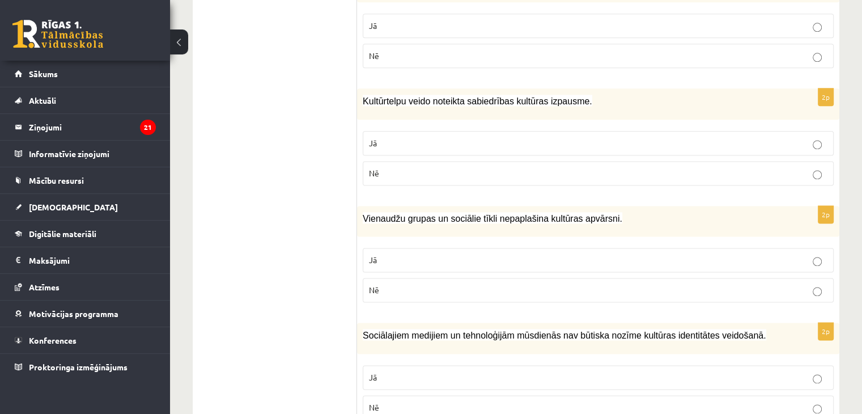
scroll to position [1472, 0]
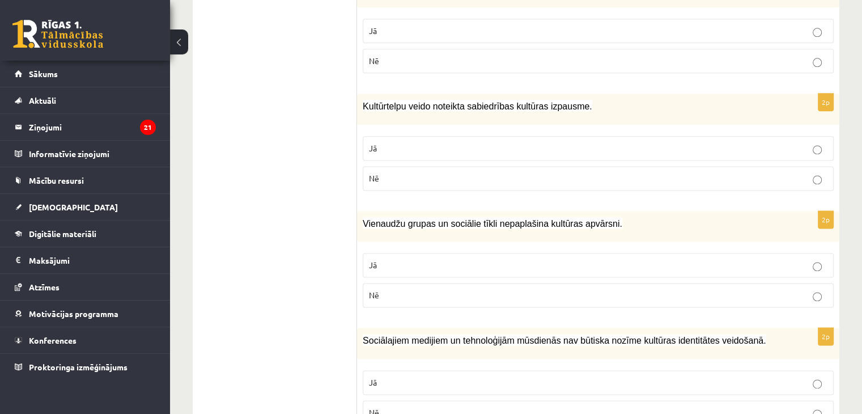
click at [775, 25] on p "Jā" at bounding box center [598, 31] width 459 height 12
click at [525, 142] on p "Jā" at bounding box center [598, 148] width 459 height 12
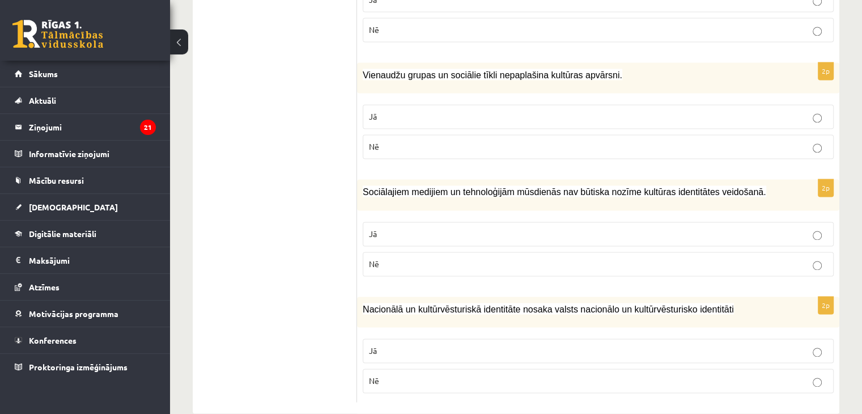
scroll to position [1634, 0]
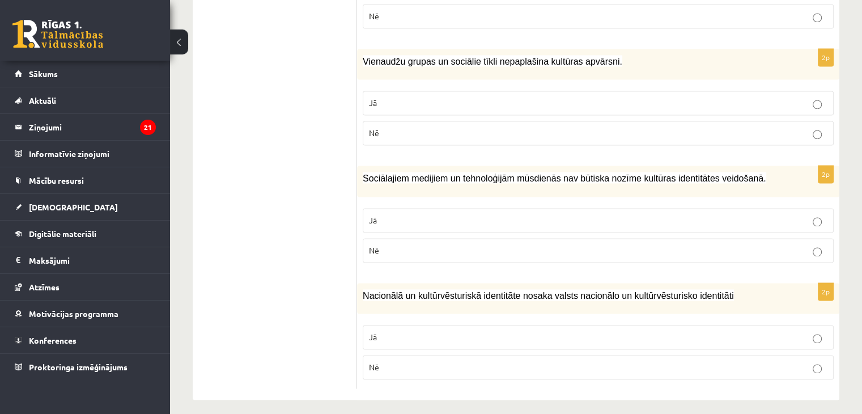
click at [714, 127] on p "Nē" at bounding box center [598, 133] width 459 height 12
click at [586, 250] on label "Nē" at bounding box center [598, 250] width 471 height 24
click at [581, 331] on p "Jā" at bounding box center [598, 337] width 459 height 12
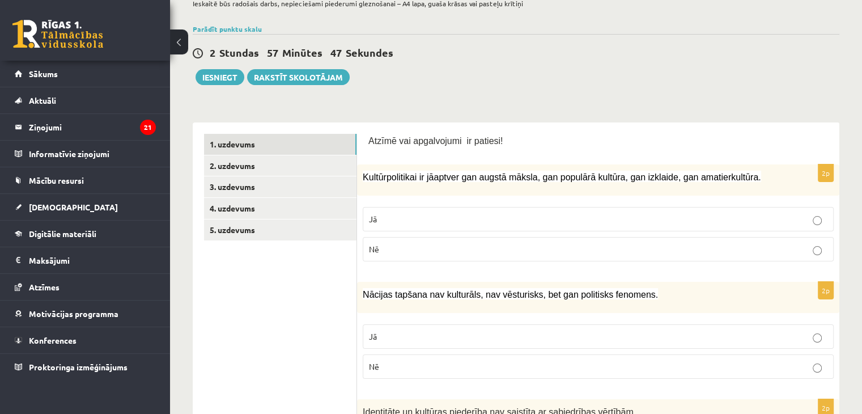
scroll to position [99, 0]
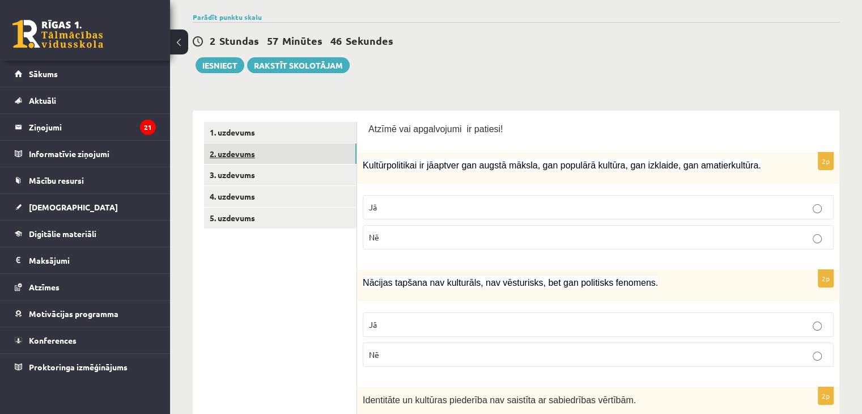
click at [318, 151] on link "2. uzdevums" at bounding box center [280, 153] width 153 height 21
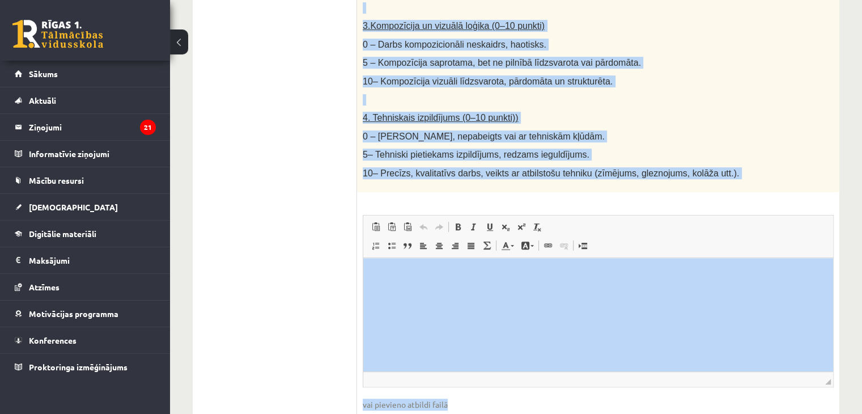
scroll to position [598, 0]
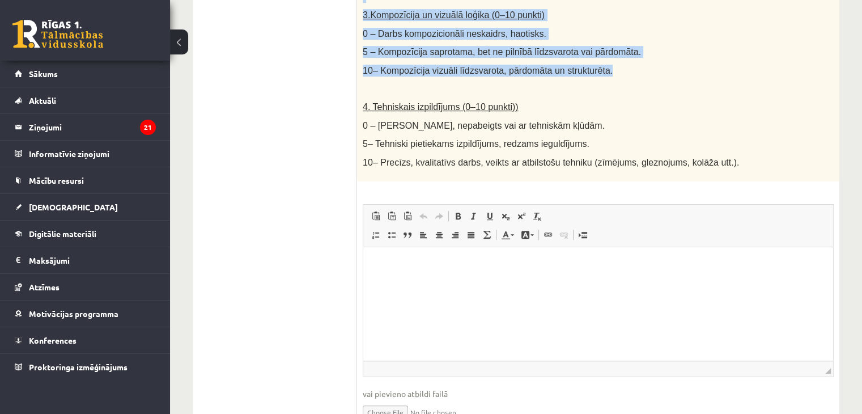
drag, startPoint x: 361, startPoint y: 143, endPoint x: 667, endPoint y: 73, distance: 313.5
copy div "Radošs darbs. Izveido vizuālu mākslas darbu (zīmējumu, gleznu vai kolāžu), kas …"
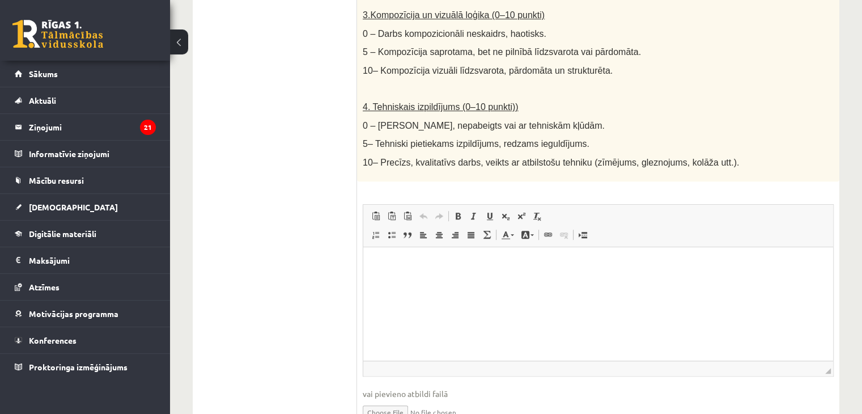
click at [655, 93] on p at bounding box center [570, 88] width 415 height 11
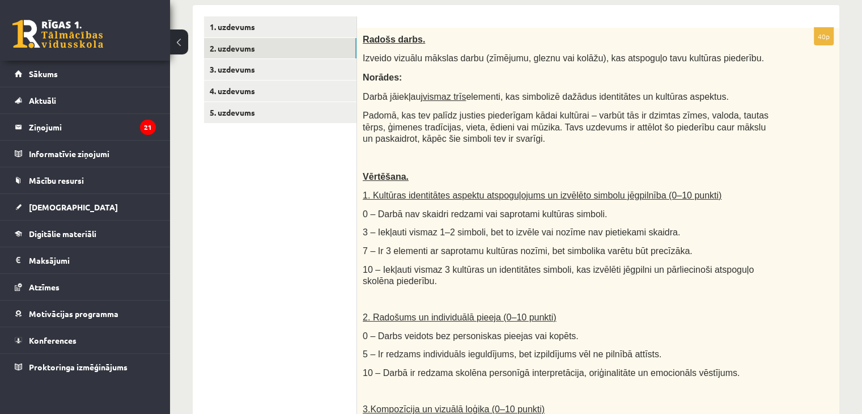
scroll to position [197, 0]
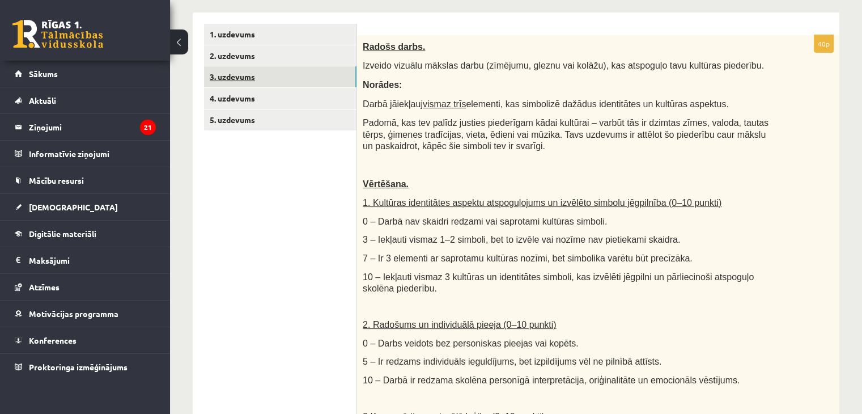
click at [308, 71] on link "3. uzdevums" at bounding box center [280, 76] width 153 height 21
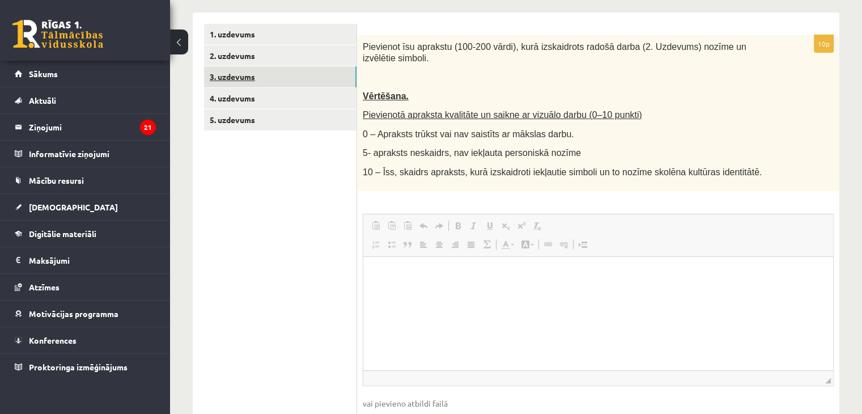
scroll to position [0, 0]
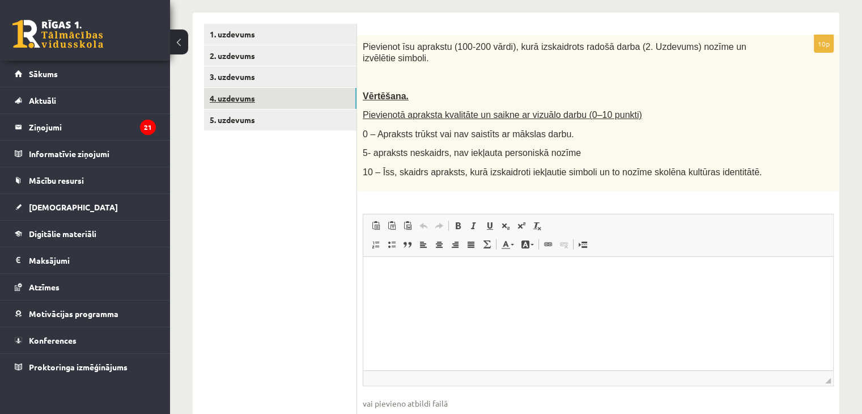
click at [226, 98] on link "4. uzdevums" at bounding box center [280, 98] width 153 height 21
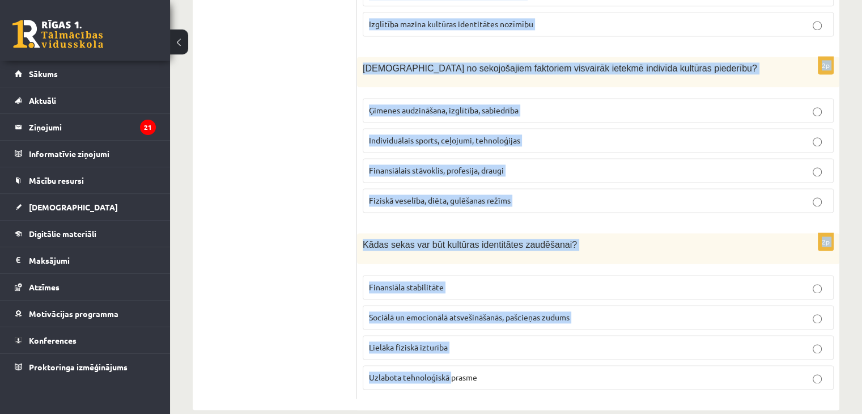
scroll to position [1612, 0]
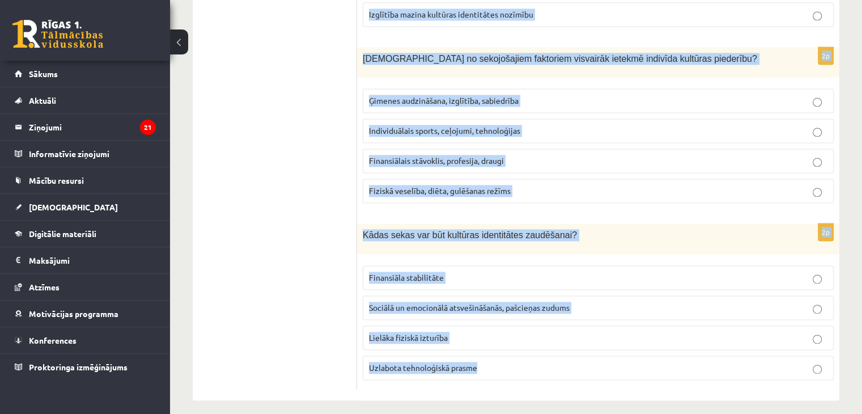
drag, startPoint x: 362, startPoint y: 48, endPoint x: 501, endPoint y: 408, distance: 385.6
copy form "Kas ir multikulturālisms? Ideoloģija, kas atbalsta vienas kultūras dominanci Te…"
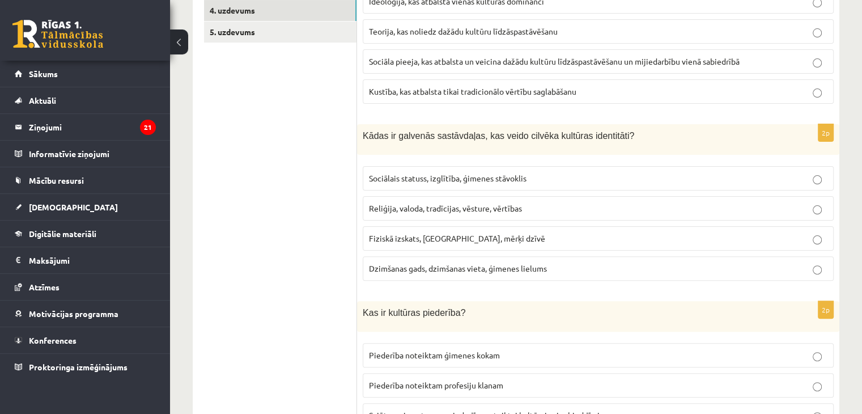
scroll to position [0, 0]
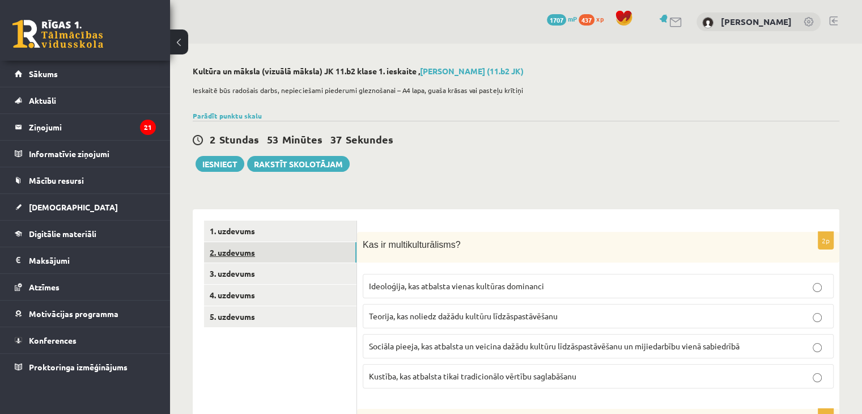
click at [271, 256] on link "2. uzdevums" at bounding box center [280, 252] width 153 height 21
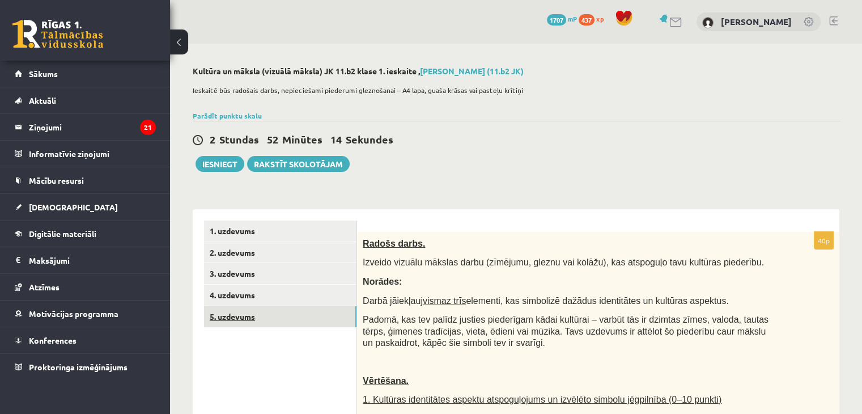
click at [272, 307] on link "5. uzdevums" at bounding box center [280, 316] width 153 height 21
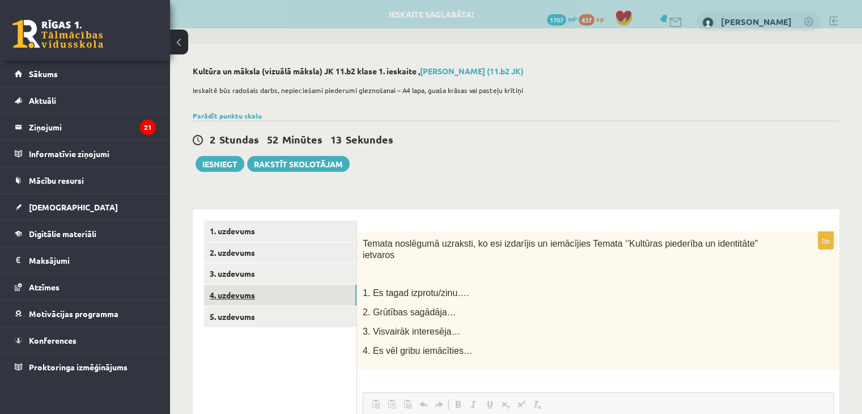
click at [273, 301] on link "4. uzdevums" at bounding box center [280, 295] width 153 height 21
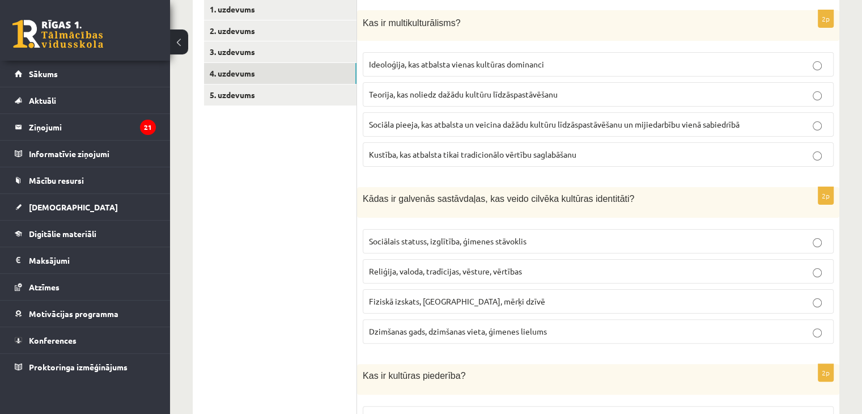
scroll to position [208, 0]
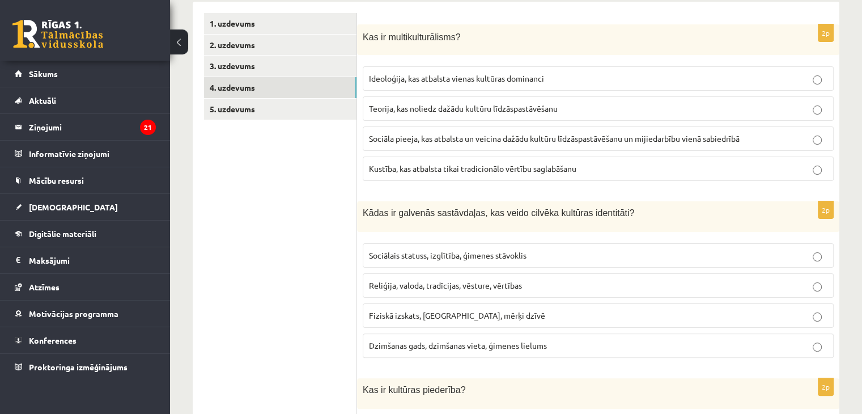
click at [383, 126] on label "Sociāla pieeja, kas atbalsta un veicina dažādu kultūru līdzāspastāvēšanu un mij…" at bounding box center [598, 138] width 471 height 24
click at [438, 287] on span "Reliģija, valoda, tradīcijas, vēsture, vērtības" at bounding box center [445, 285] width 153 height 10
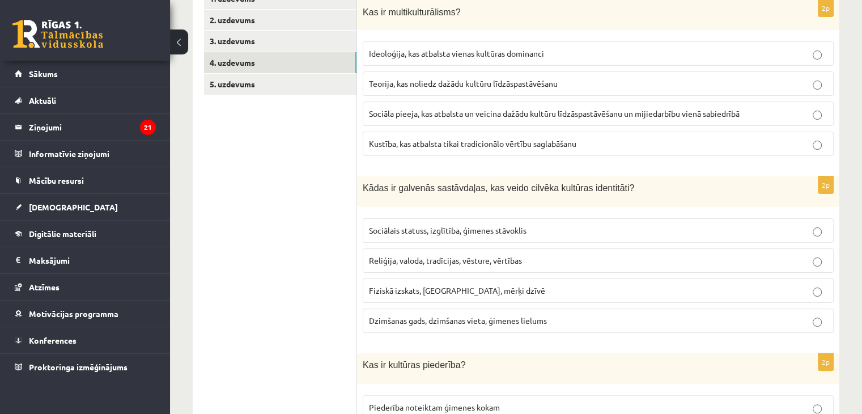
scroll to position [260, 0]
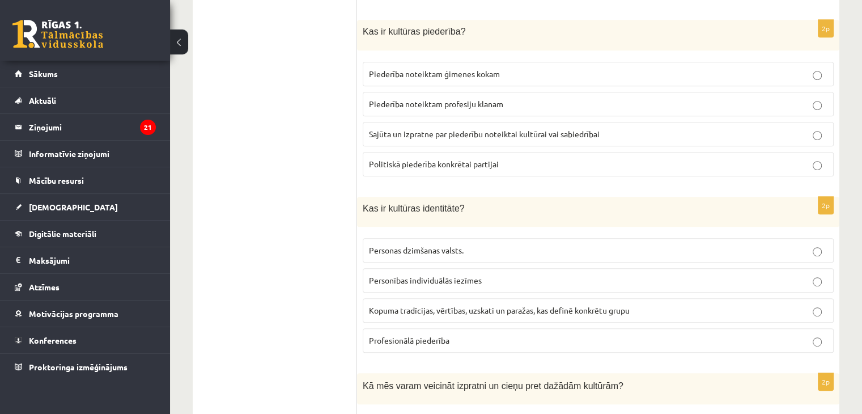
scroll to position [573, 0]
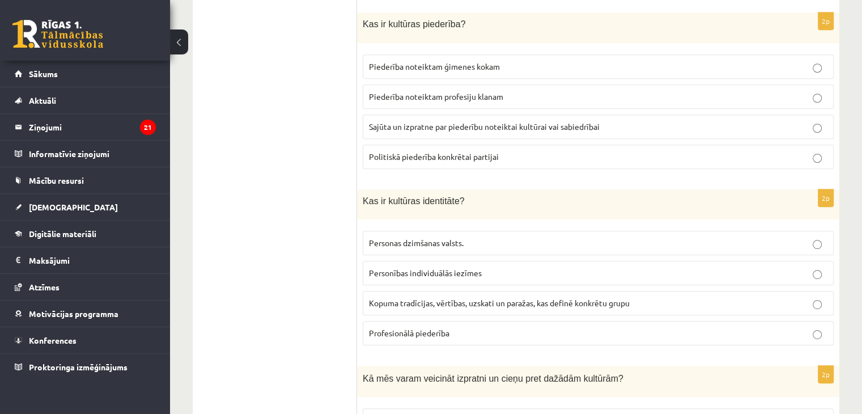
click at [680, 125] on p "Sajūta un izpratne par piederību noteiktai kultūrai vai sabiedrībai" at bounding box center [598, 127] width 459 height 12
click at [480, 293] on label "Kopuma tradīcijas, vērtības, uzskati un paražas, kas definē konkrētu grupu" at bounding box center [598, 303] width 471 height 24
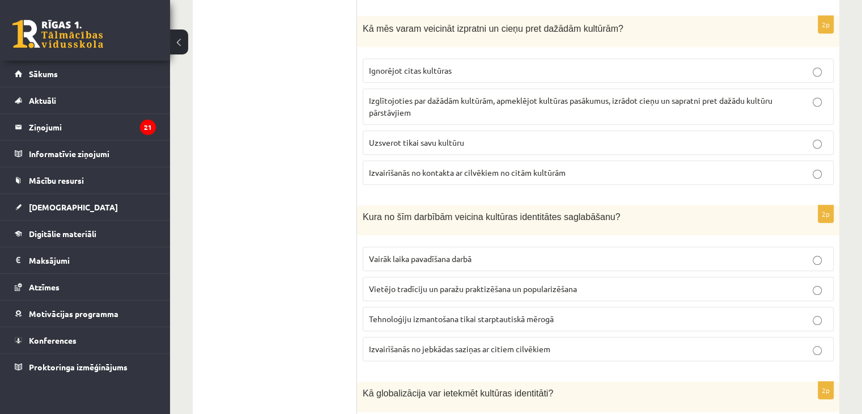
scroll to position [931, 0]
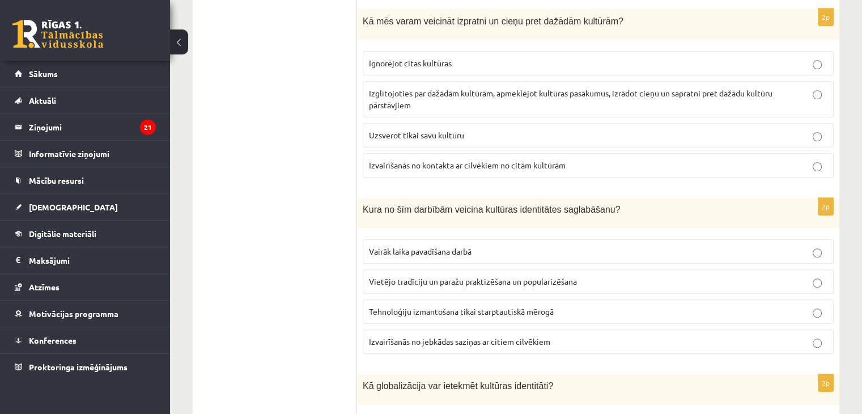
click at [532, 98] on p "Izglītojoties par dažādām kultūrām, apmeklējot kultūras pasākumus, izrādot cieņ…" at bounding box center [598, 99] width 459 height 24
click at [484, 277] on span "Vietējo tradīciju un paražu praktizēšana un popularizēšana" at bounding box center [473, 281] width 208 height 10
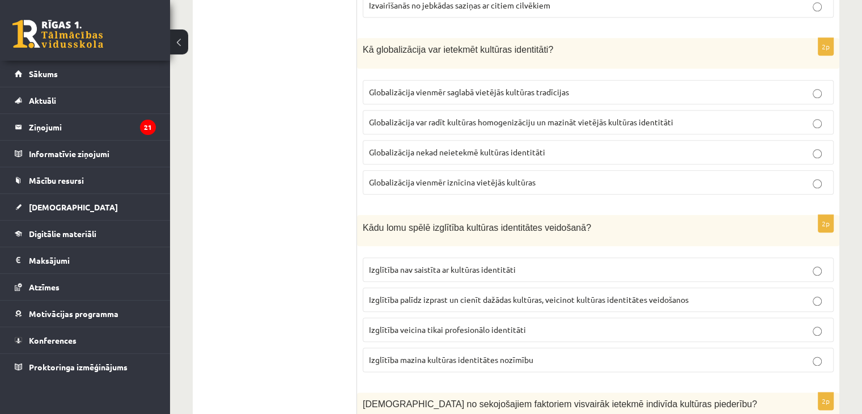
scroll to position [1269, 0]
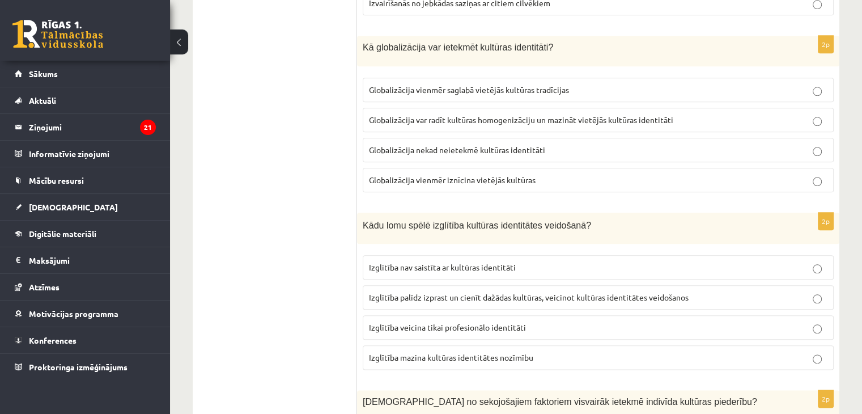
click at [515, 115] on span "Globalizācija var radīt kultūras homogenizāciju un mazināt vietējās kultūras id…" at bounding box center [521, 120] width 305 height 10
click at [481, 292] on span "Izglītība palīdz izprast un cienīt dažādas kultūras, veicinot kultūras identitā…" at bounding box center [529, 297] width 320 height 10
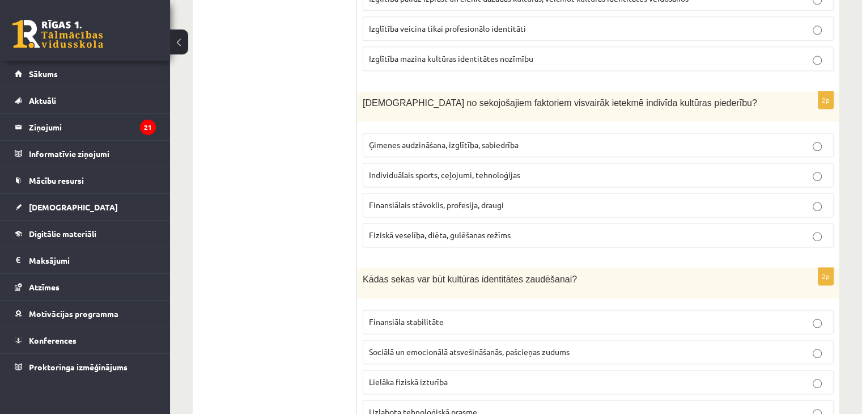
scroll to position [1612, 0]
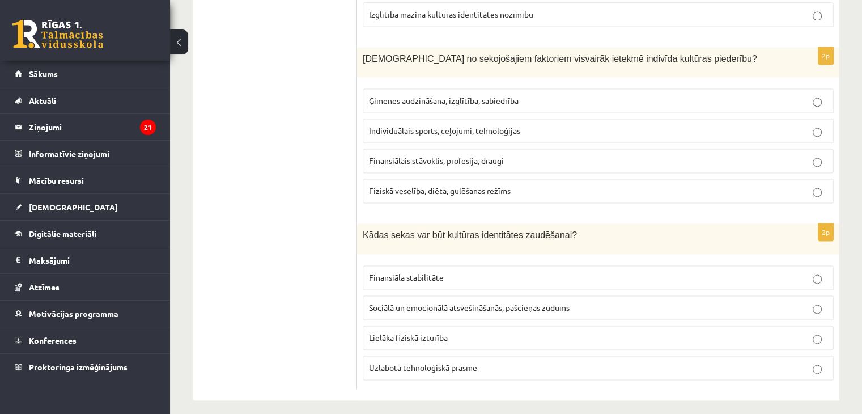
click at [499, 302] on span "Sociālā un emocionālā atsvešināšanās, pašcieņas zudums" at bounding box center [469, 307] width 201 height 10
click at [499, 158] on p "Finansiālais stāvoklis, profesija, draugi" at bounding box center [598, 161] width 459 height 12
click at [514, 95] on span "Ģimenes audzināšana, izglītība, sabiedrība" at bounding box center [444, 100] width 150 height 10
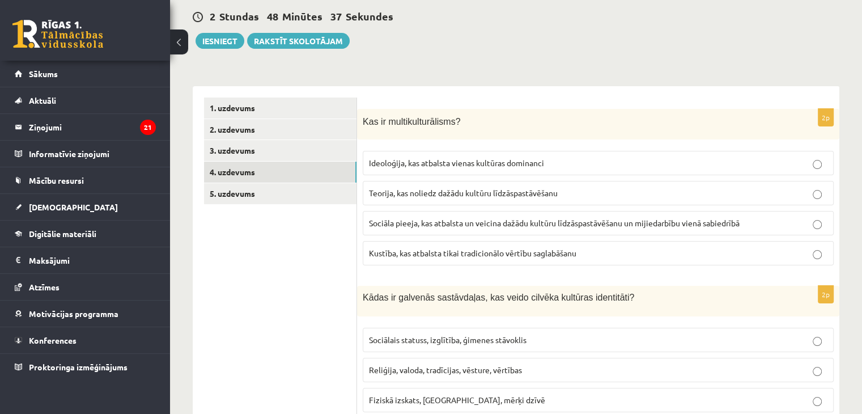
scroll to position [137, 0]
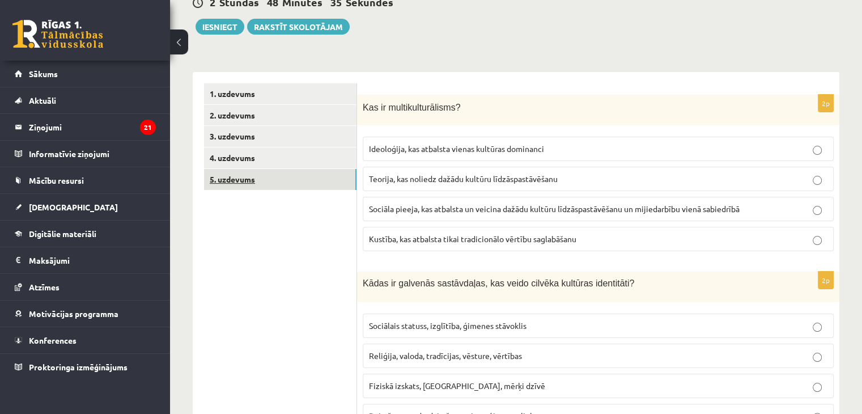
click at [322, 178] on link "5. uzdevums" at bounding box center [280, 179] width 153 height 21
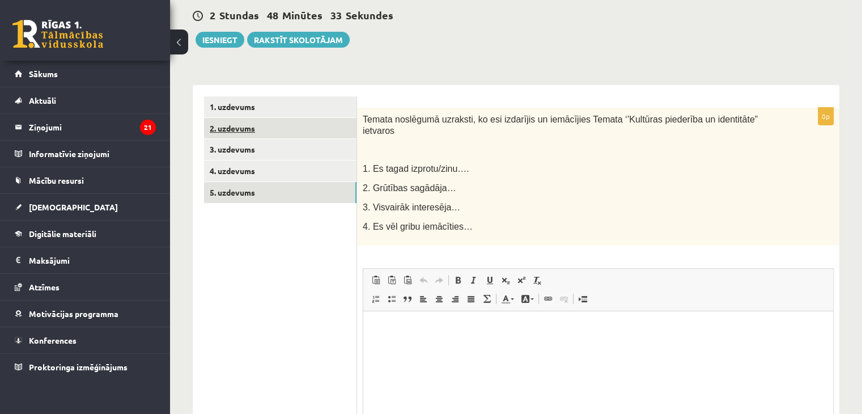
scroll to position [0, 0]
click at [276, 132] on link "2. uzdevums" at bounding box center [280, 128] width 153 height 21
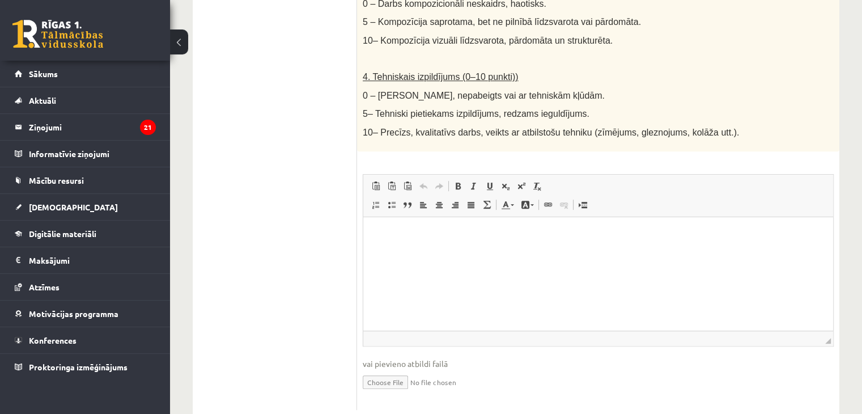
scroll to position [633, 0]
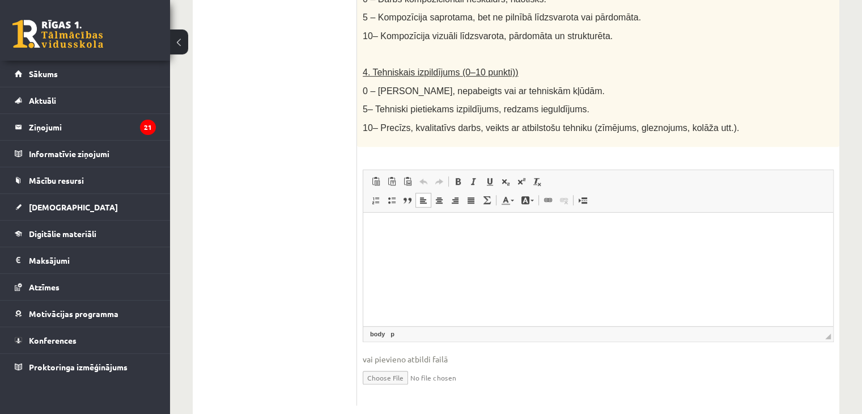
click at [794, 219] on html at bounding box center [598, 229] width 470 height 35
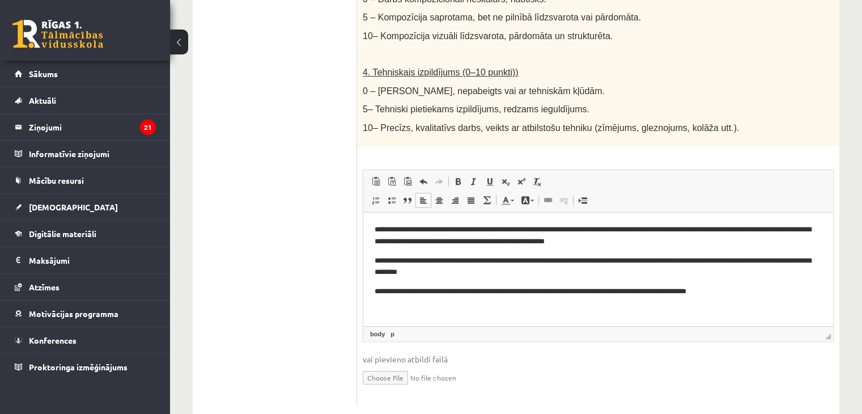
click at [383, 373] on input "file" at bounding box center [598, 376] width 471 height 23
click at [738, 291] on p "**********" at bounding box center [599, 291] width 448 height 12
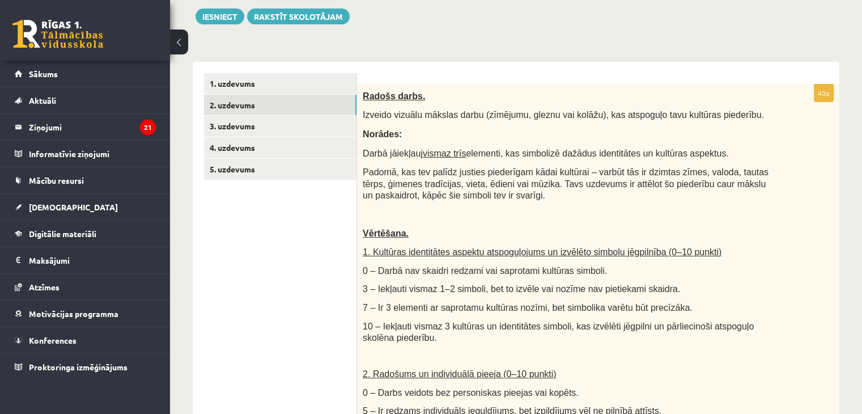
scroll to position [145, 0]
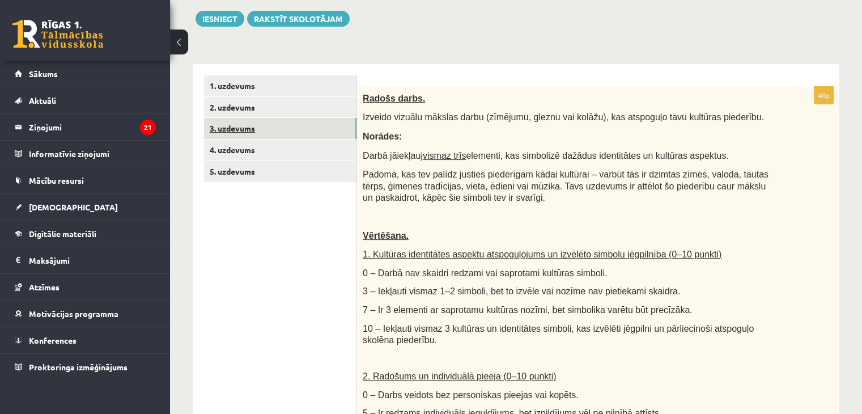
click at [279, 137] on link "3. uzdevums" at bounding box center [280, 128] width 153 height 21
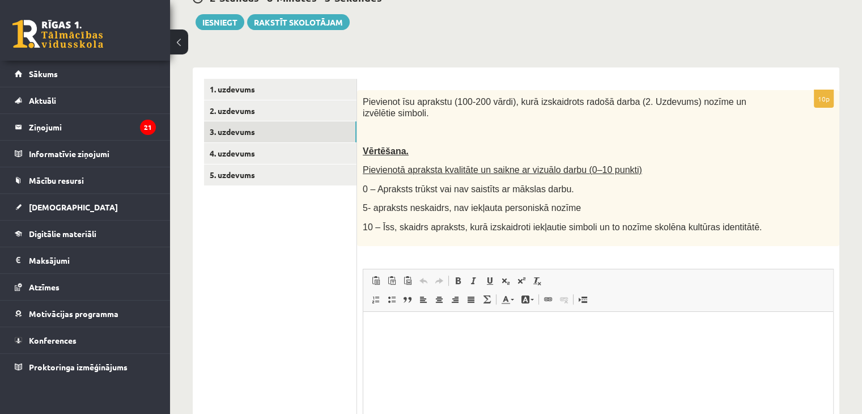
scroll to position [0, 0]
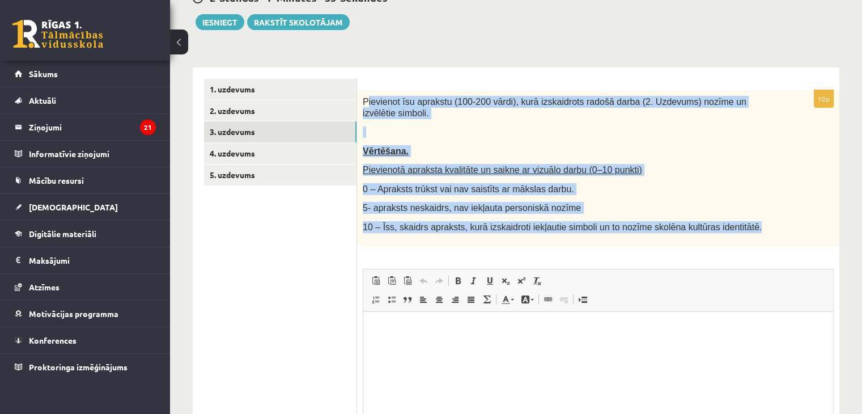
drag, startPoint x: 367, startPoint y: 105, endPoint x: 730, endPoint y: 223, distance: 382.0
click at [730, 223] on div "Pievienot īsu aprakstu (100-200 vārdi), kurā izskaidrots radošā darba (2. Uzdev…" at bounding box center [598, 168] width 483 height 156
copy div "ievienot īsu aprakstu (100-200 vārdi), kurā izskaidrots radošā darba (2. Uzdevu…"
click at [781, 171] on div "Pievienot īsu aprakstu (100-200 vārdi), kurā izskaidrots radošā darba (2. Uzdev…" at bounding box center [598, 168] width 483 height 156
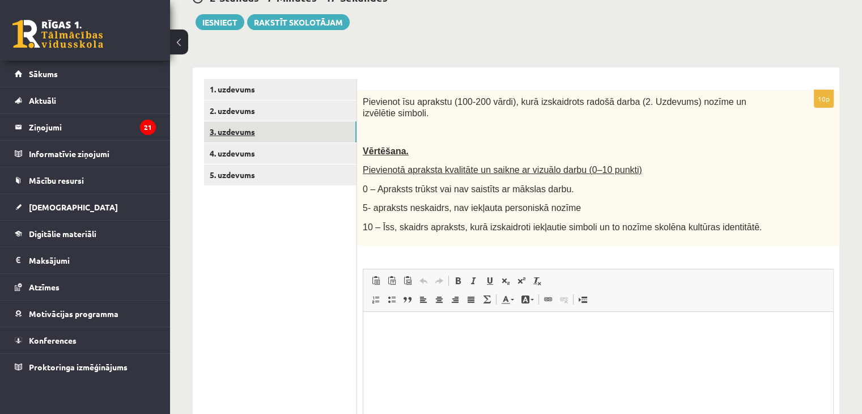
click at [272, 131] on link "3. uzdevums" at bounding box center [280, 131] width 153 height 21
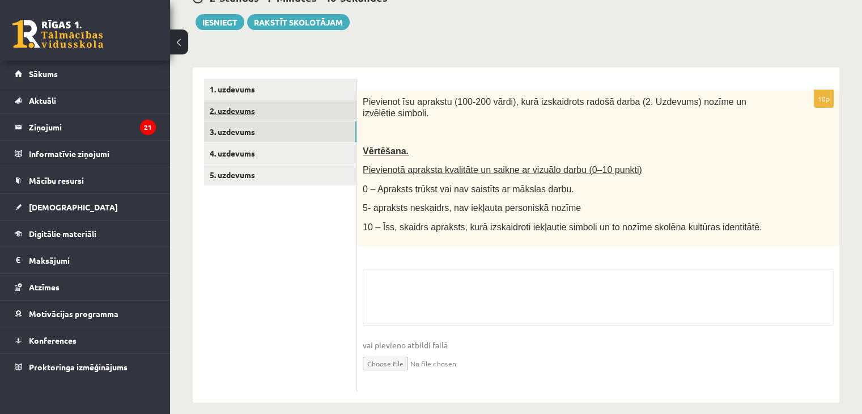
click at [265, 113] on link "2. uzdevums" at bounding box center [280, 110] width 153 height 21
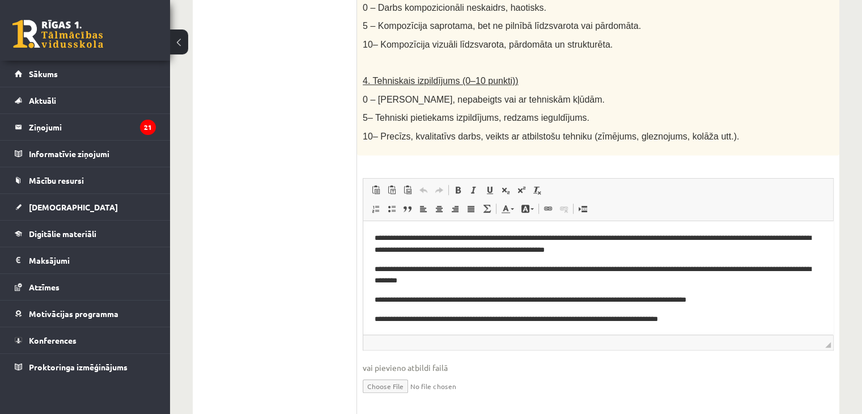
scroll to position [649, 0]
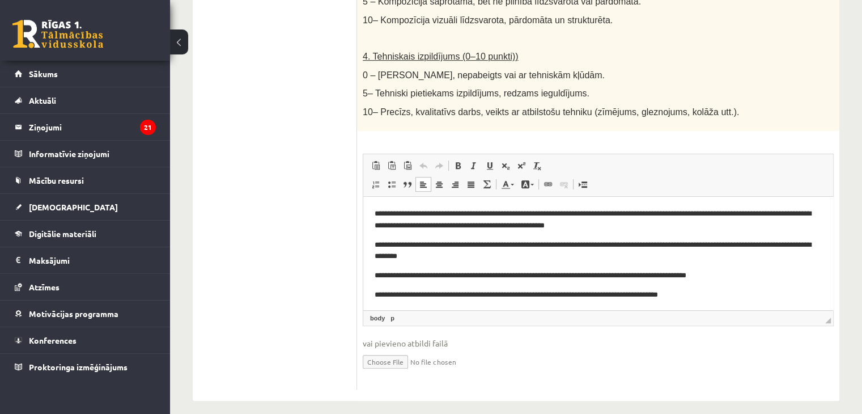
click at [380, 215] on p "**********" at bounding box center [594, 220] width 439 height 24
click at [375, 212] on p "**********" at bounding box center [594, 220] width 439 height 24
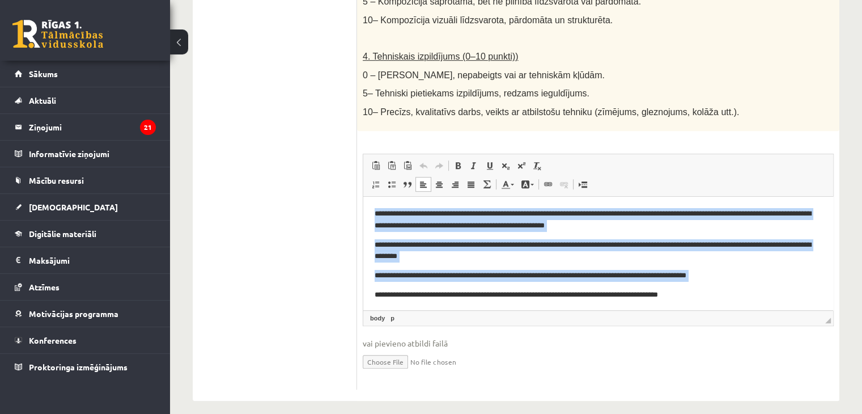
drag, startPoint x: 375, startPoint y: 212, endPoint x: 746, endPoint y: 276, distance: 377.0
click at [746, 276] on body "**********" at bounding box center [598, 254] width 447 height 92
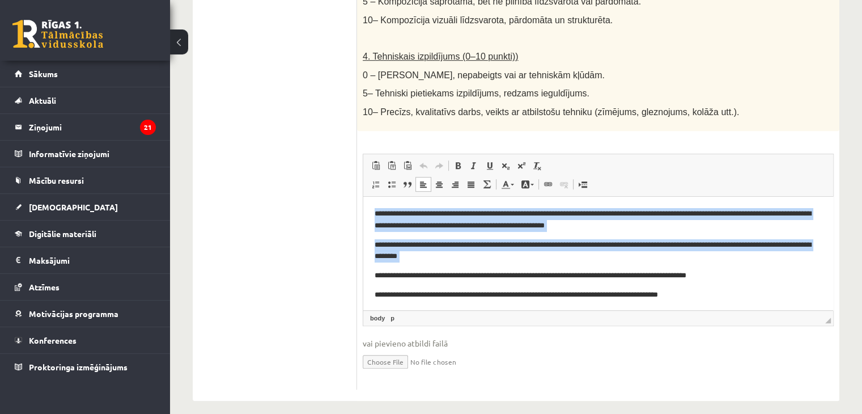
copy body "**********"
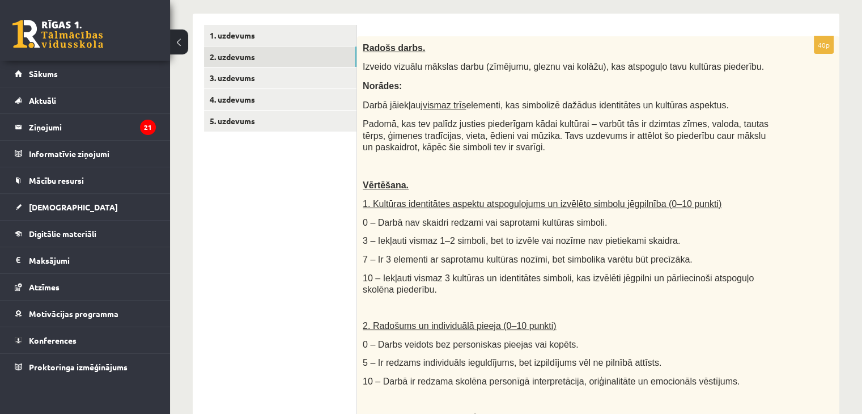
scroll to position [189, 0]
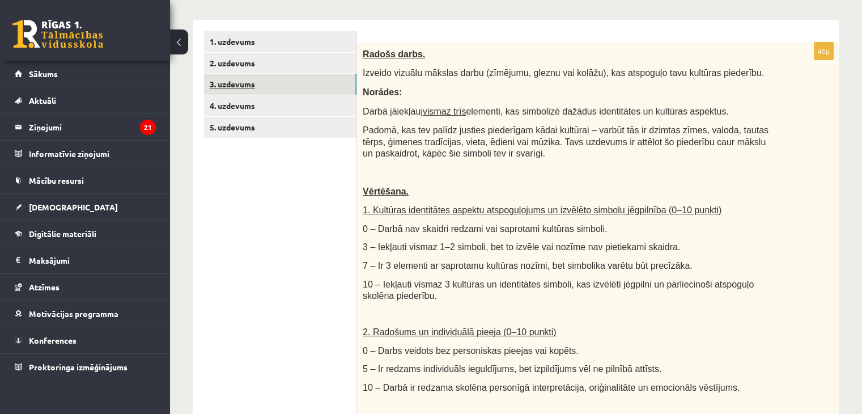
click at [261, 83] on link "3. uzdevums" at bounding box center [280, 84] width 153 height 21
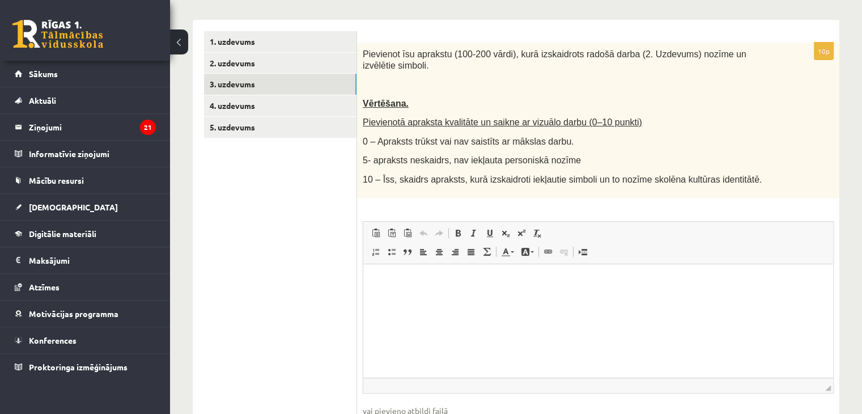
scroll to position [0, 0]
click at [461, 298] on html at bounding box center [598, 281] width 470 height 35
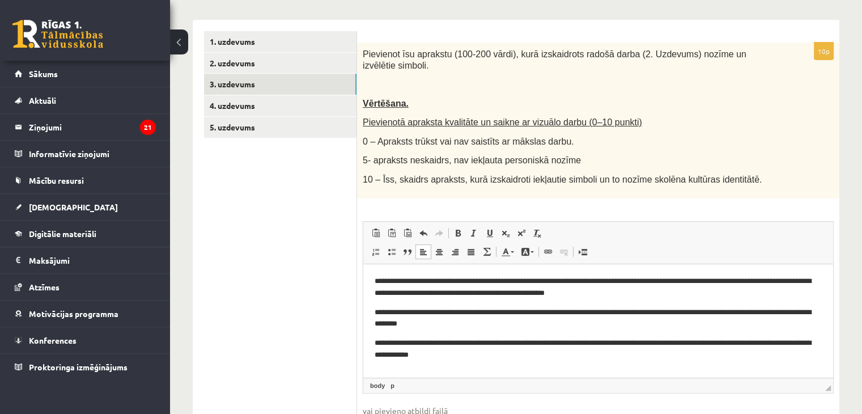
click at [618, 297] on p "**********" at bounding box center [599, 287] width 448 height 24
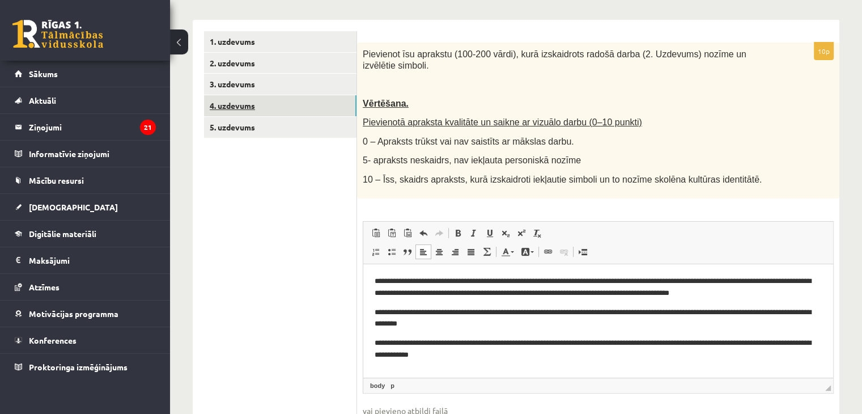
click at [324, 115] on link "4. uzdevums" at bounding box center [280, 105] width 153 height 21
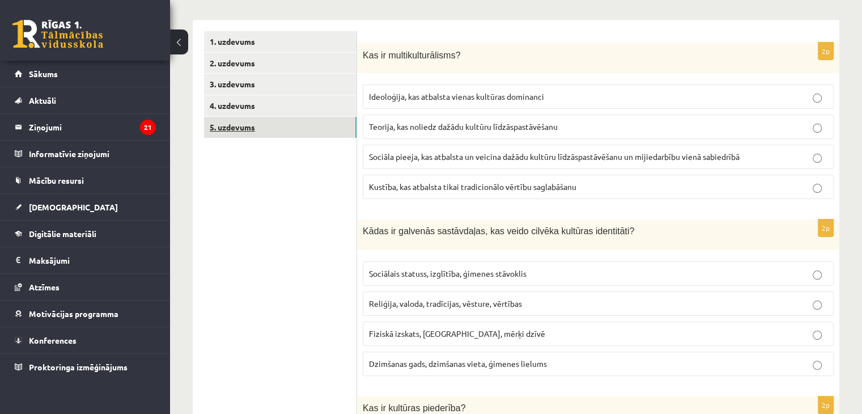
click at [341, 121] on link "5. uzdevums" at bounding box center [280, 127] width 153 height 21
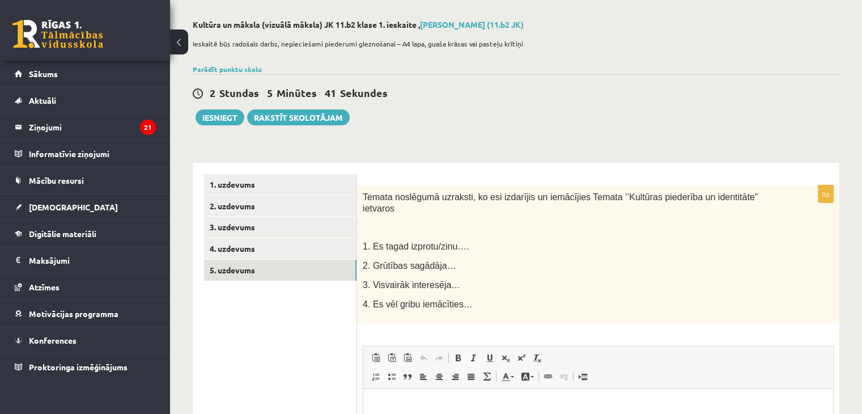
scroll to position [44, 0]
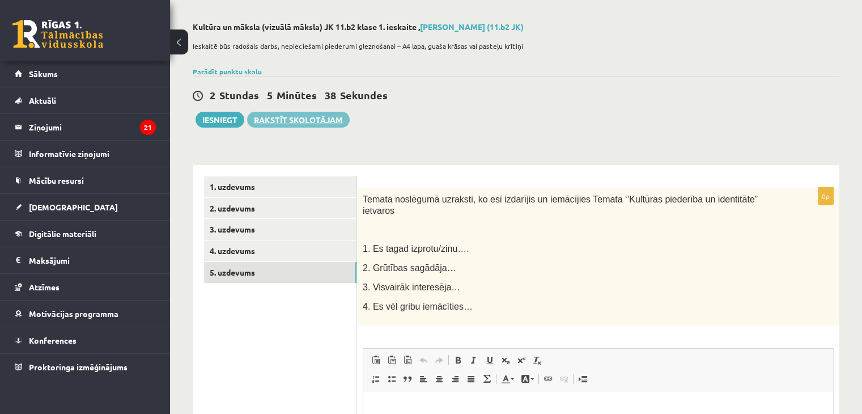
click at [268, 123] on link "Rakstīt skolotājam" at bounding box center [298, 120] width 103 height 16
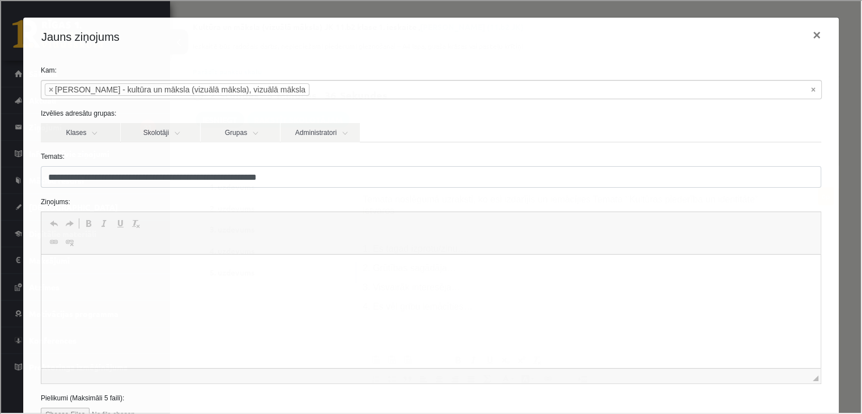
scroll to position [0, 0]
click at [179, 289] on html at bounding box center [431, 272] width 780 height 35
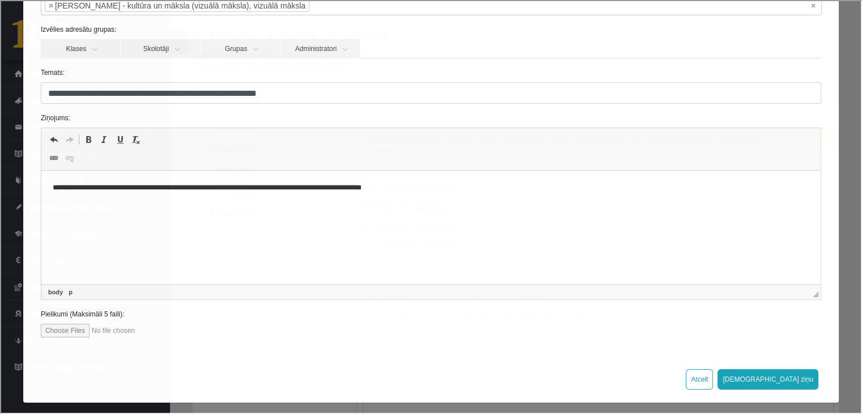
scroll to position [88, 0]
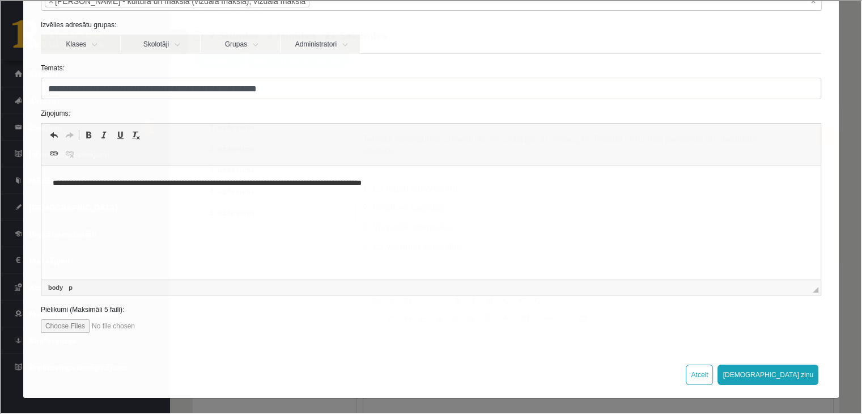
click at [780, 356] on div "Atcelt Sūtīt ziņu" at bounding box center [430, 373] width 816 height 46
click at [780, 363] on button "Sūtīt ziņu" at bounding box center [767, 373] width 101 height 20
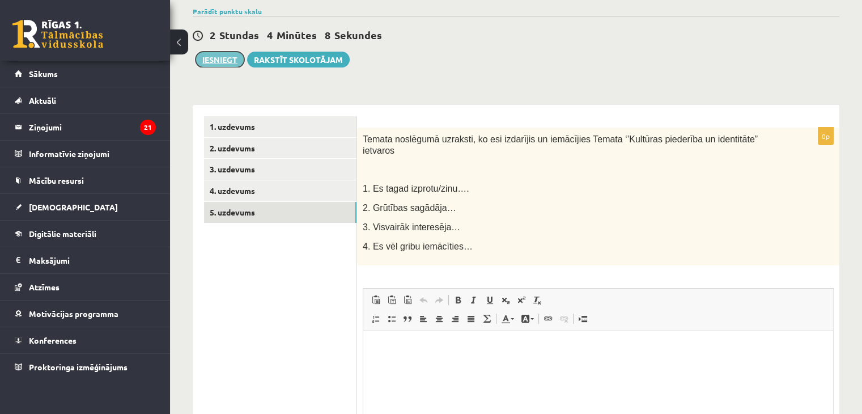
click at [223, 57] on button "Iesniegt" at bounding box center [220, 60] width 49 height 16
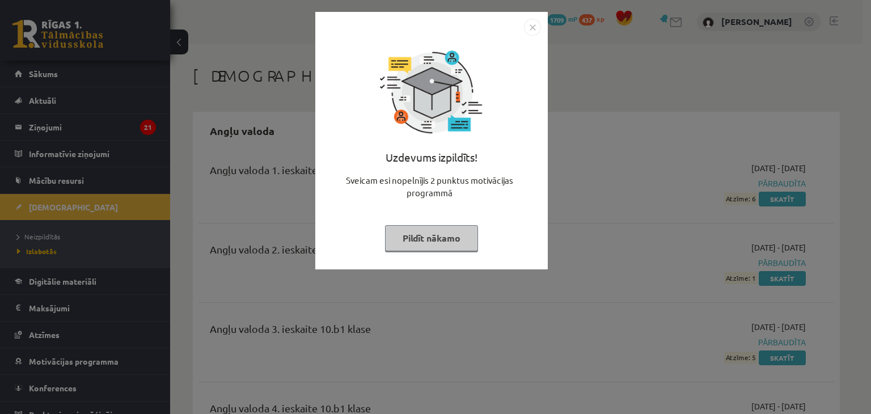
click at [453, 248] on button "Pildīt nākamo" at bounding box center [431, 238] width 93 height 26
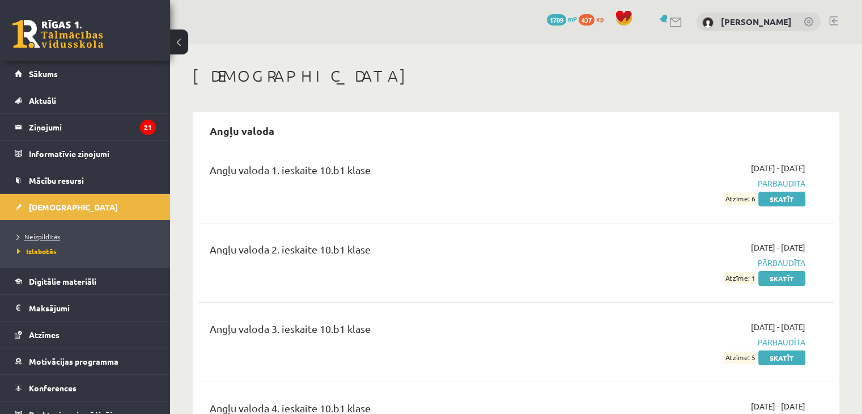
click at [52, 235] on span "Neizpildītās" at bounding box center [38, 236] width 43 height 9
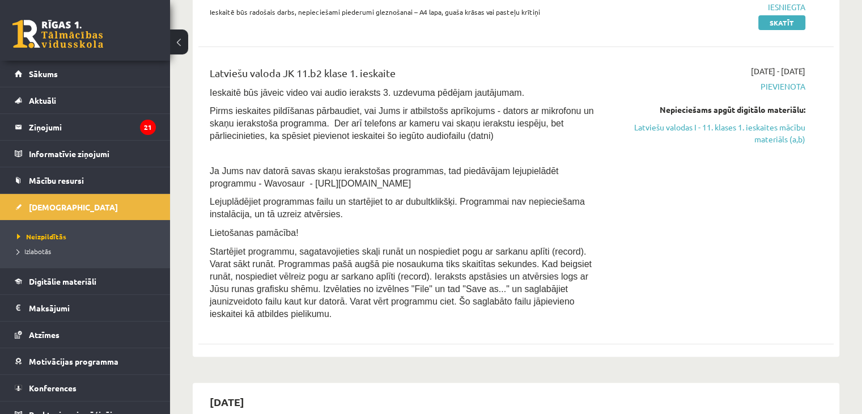
scroll to position [343, 0]
